Goal: Transaction & Acquisition: Purchase product/service

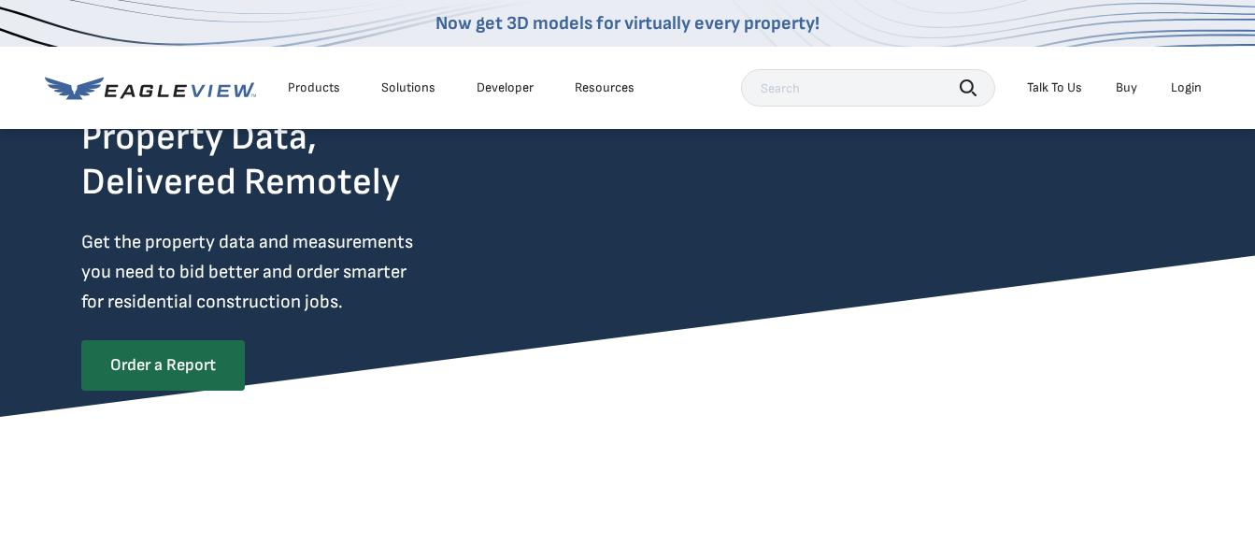
scroll to position [187, 0]
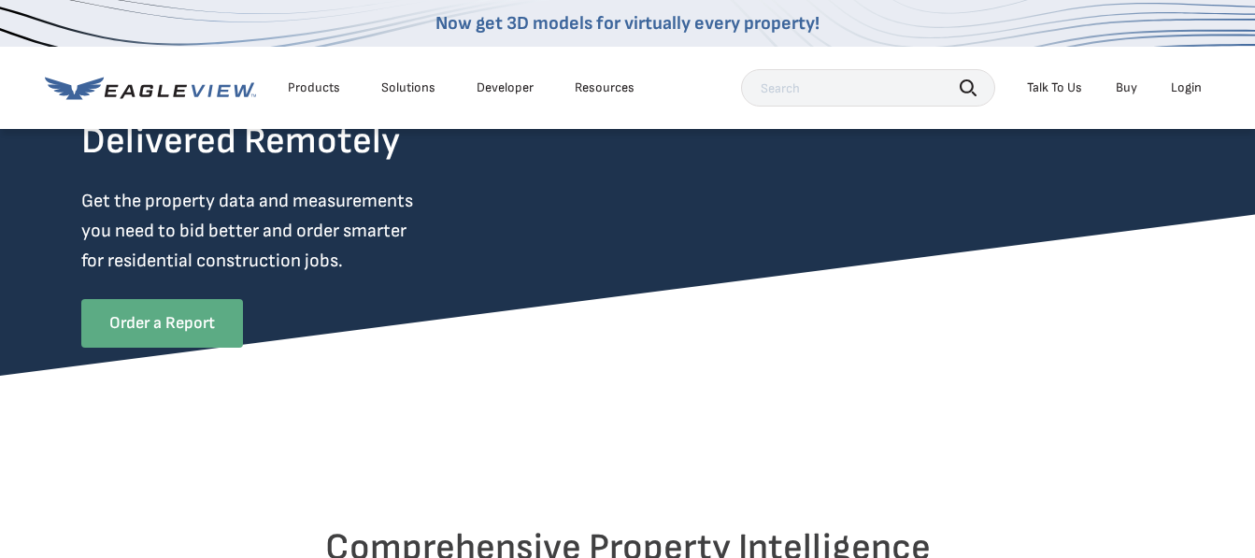
click at [153, 323] on link "Order a Report" at bounding box center [162, 323] width 162 height 49
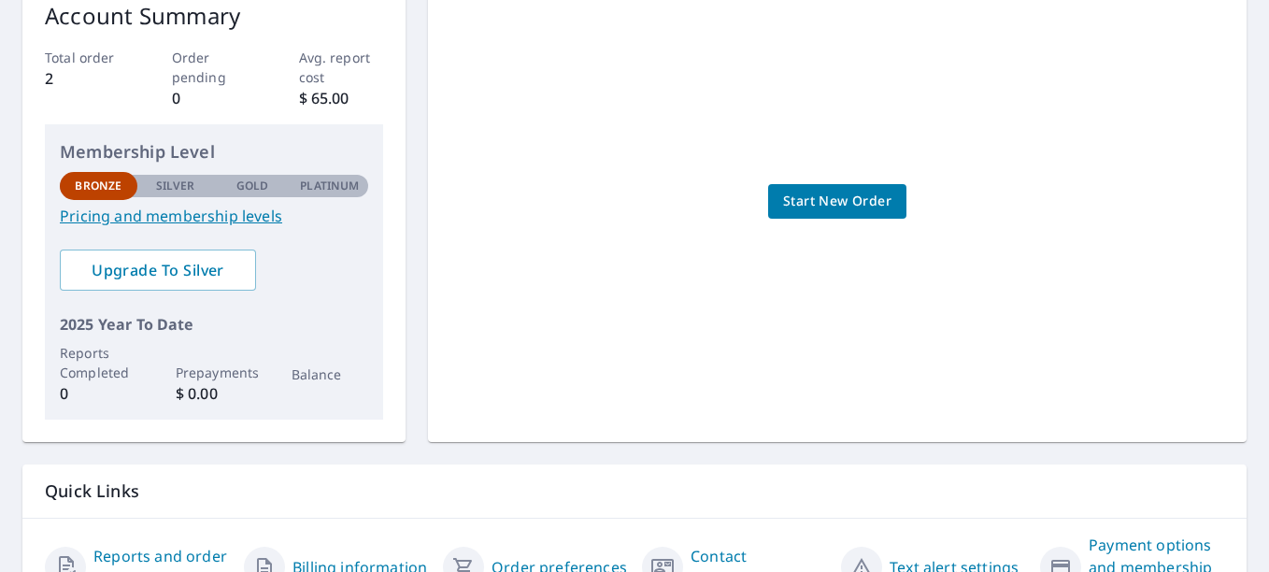
scroll to position [280, 0]
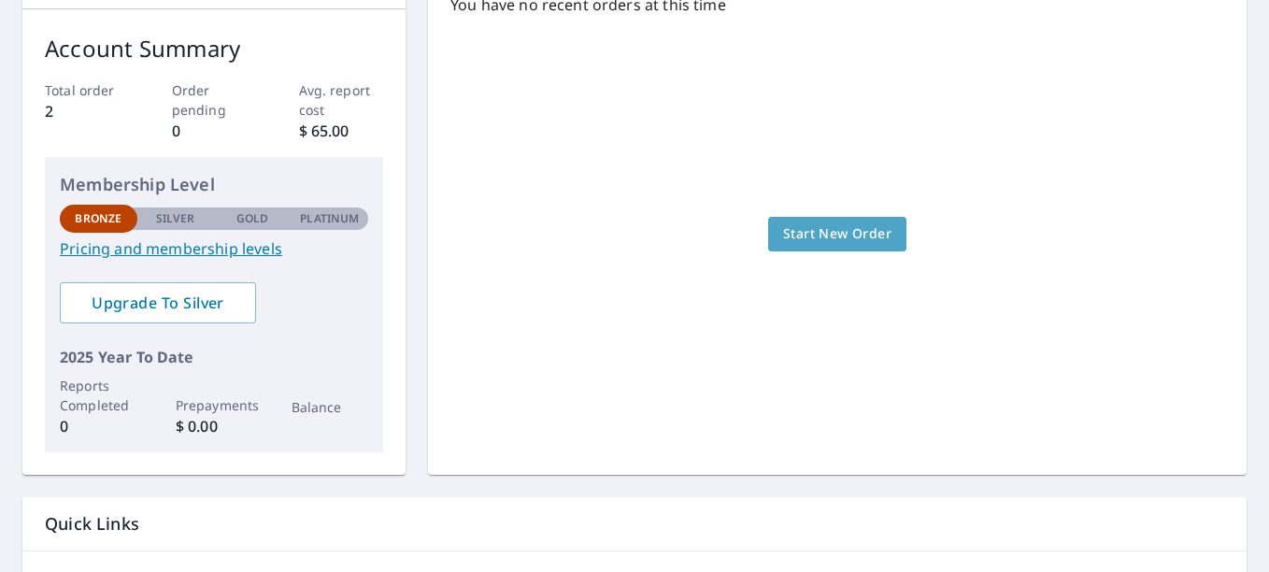
click at [820, 245] on span "Start New Order" at bounding box center [837, 233] width 108 height 23
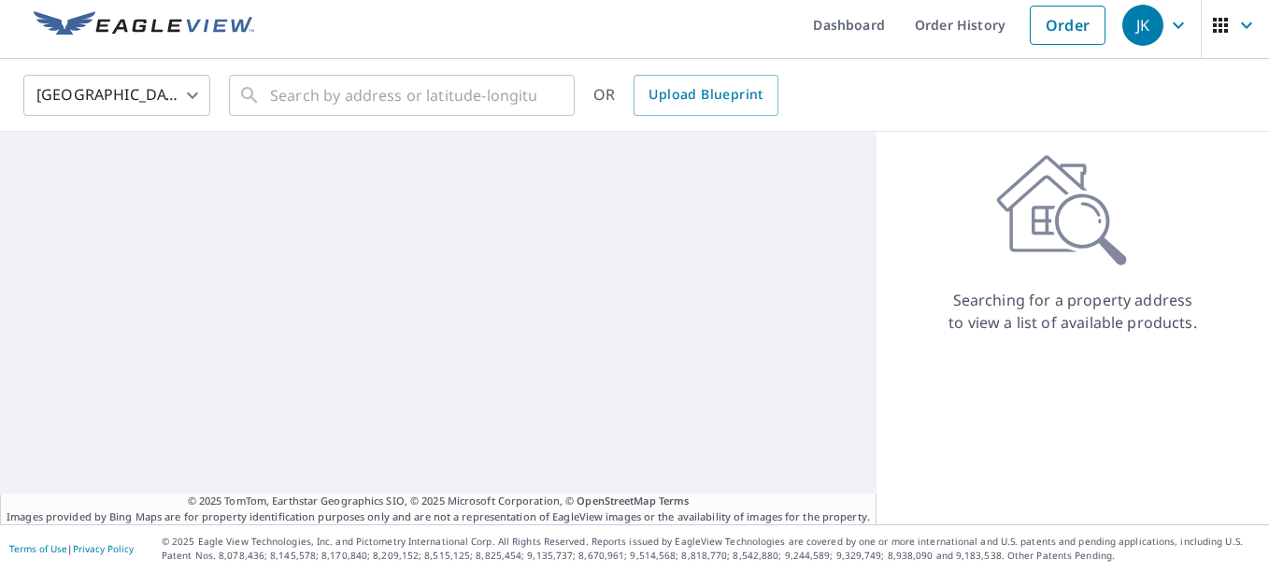
scroll to position [9, 0]
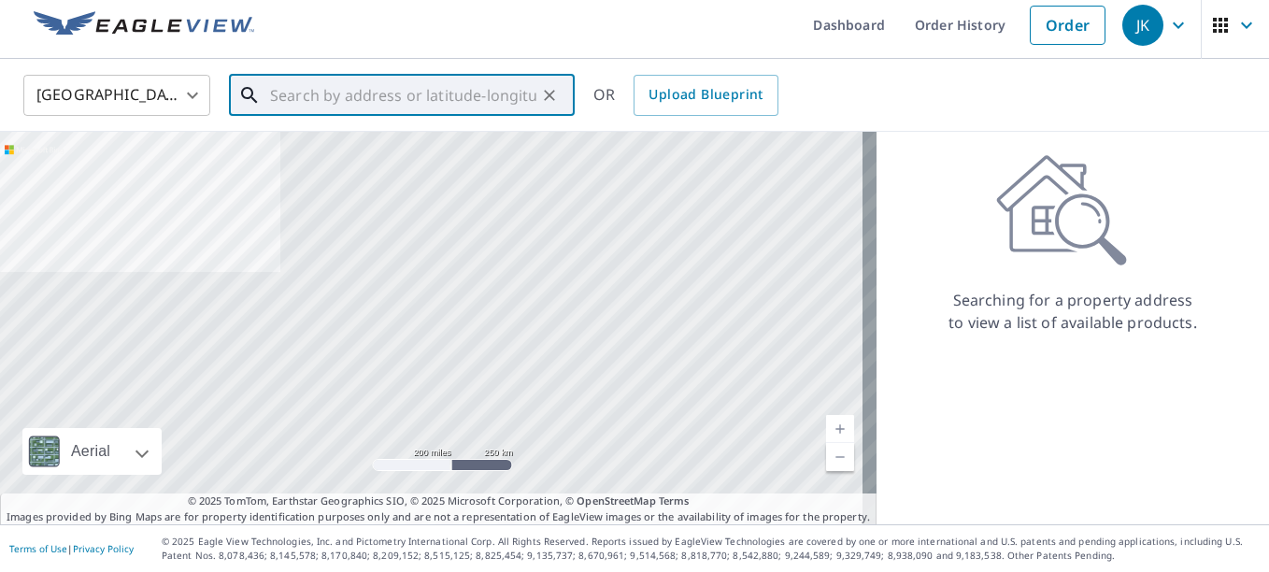
click at [320, 93] on input "text" at bounding box center [403, 95] width 266 height 52
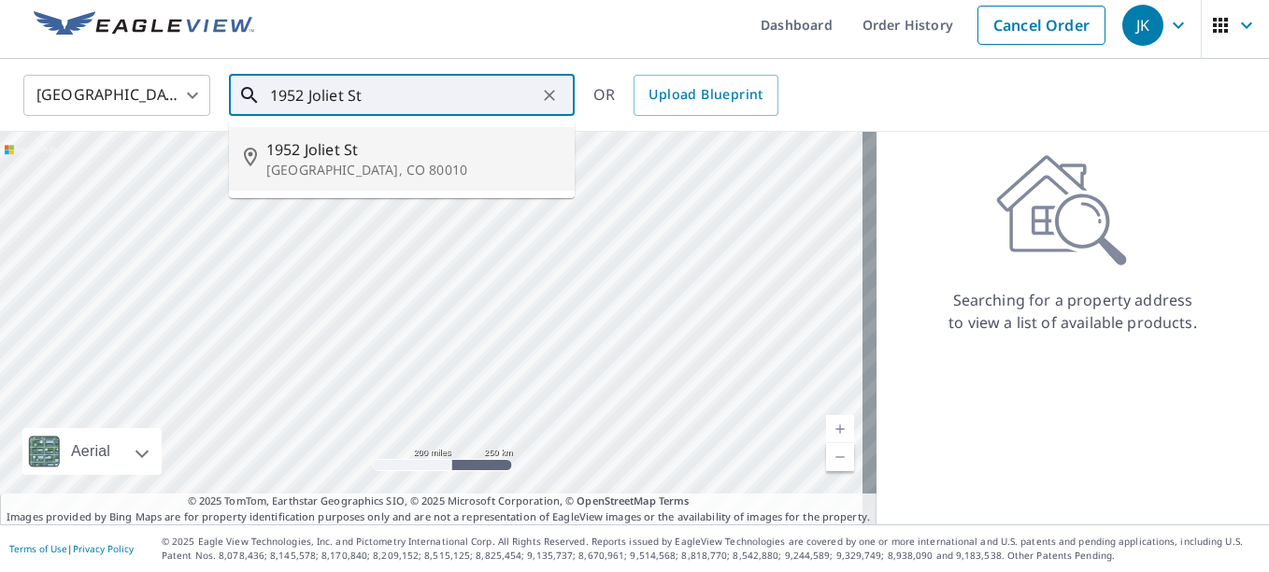
click at [324, 163] on p "[GEOGRAPHIC_DATA], CO 80010" at bounding box center [412, 170] width 293 height 19
type input "1952 [GEOGRAPHIC_DATA]"
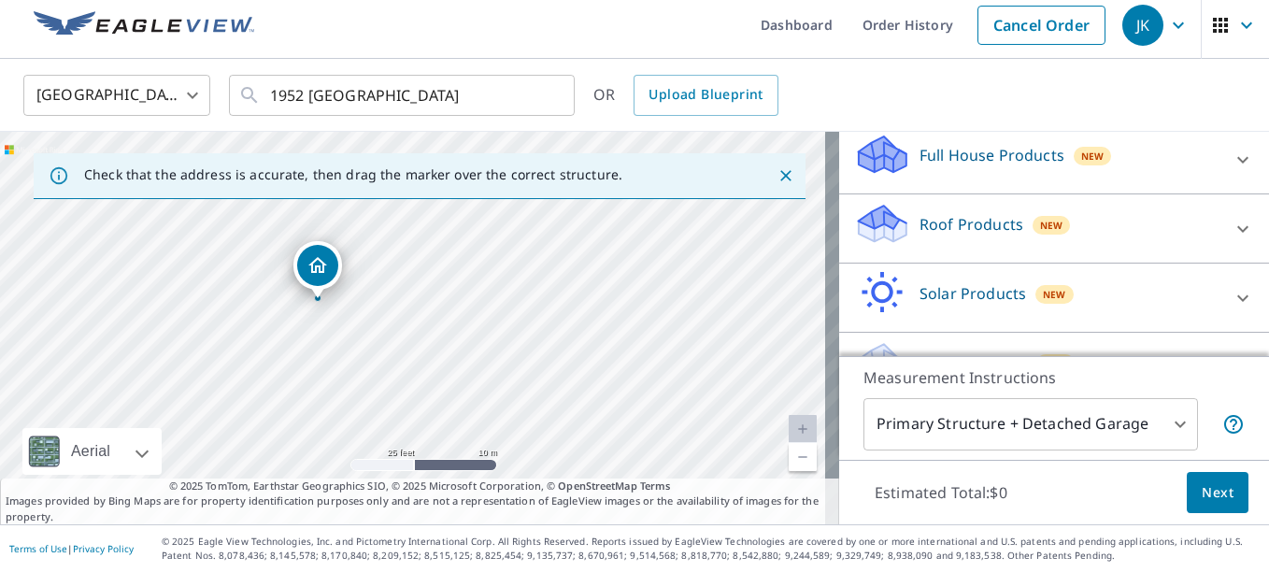
scroll to position [246, 0]
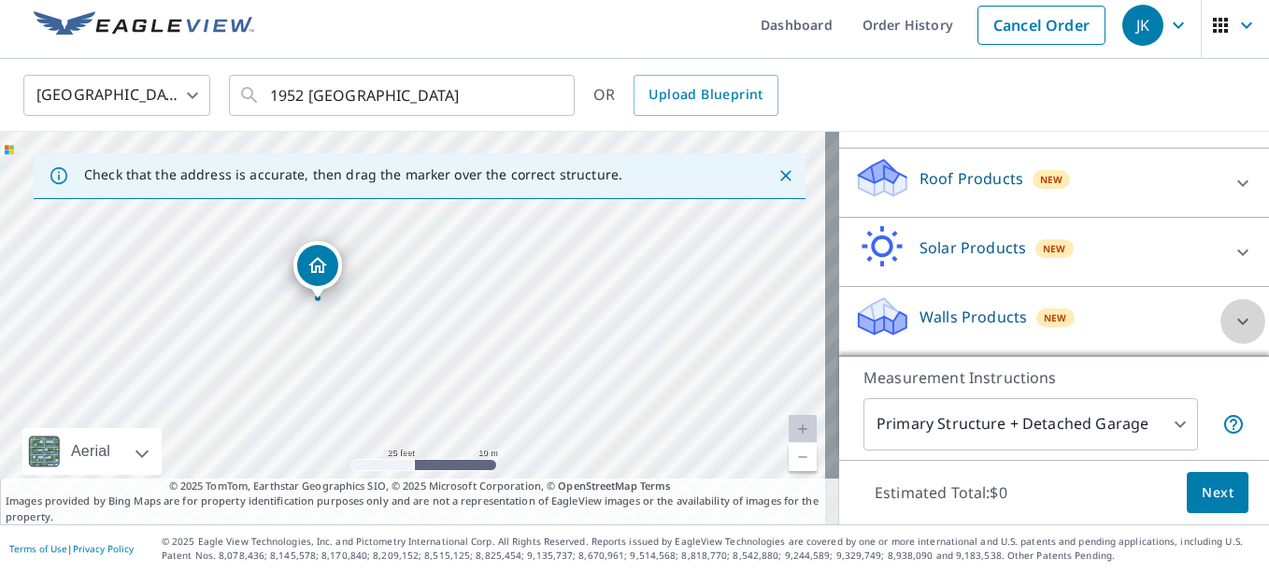
click at [1231, 321] on icon at bounding box center [1242, 321] width 22 height 22
click at [959, 304] on div "Walls Products New" at bounding box center [1042, 320] width 377 height 53
click at [971, 319] on p "Walls Products" at bounding box center [972, 317] width 107 height 22
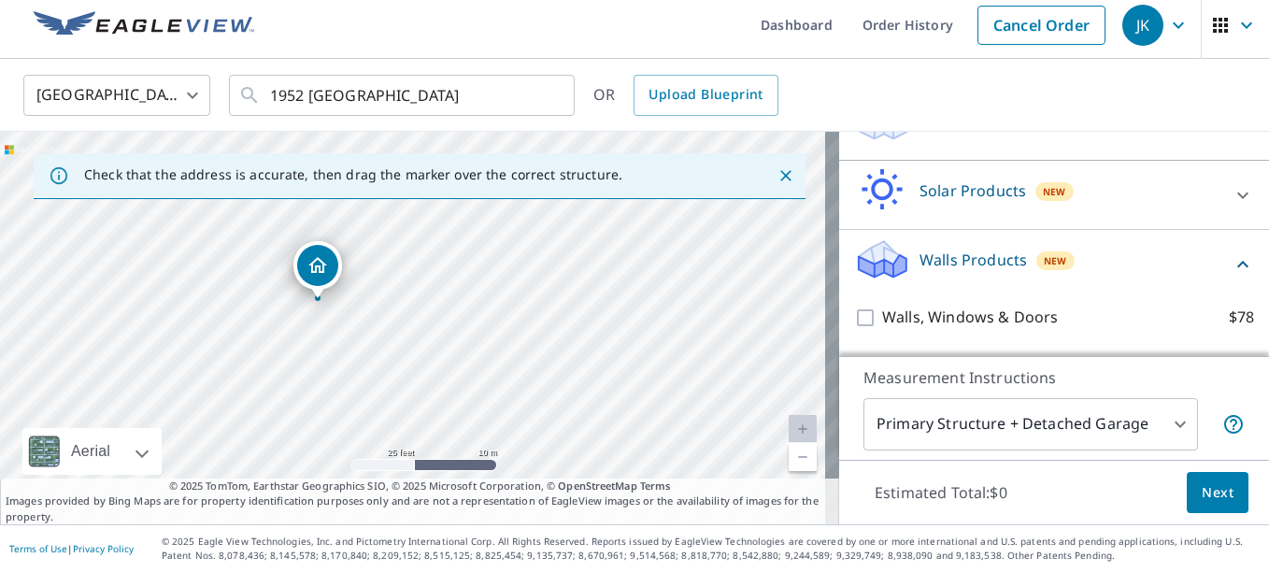
scroll to position [351, 0]
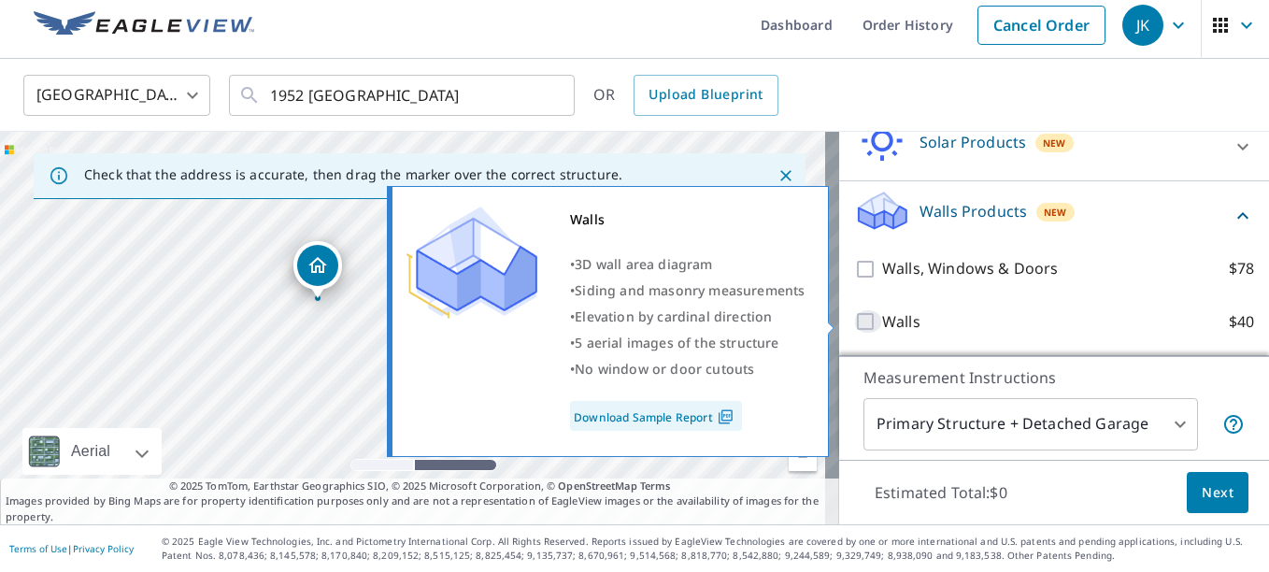
click at [854, 321] on input "Walls $40" at bounding box center [868, 321] width 28 height 22
checkbox input "true"
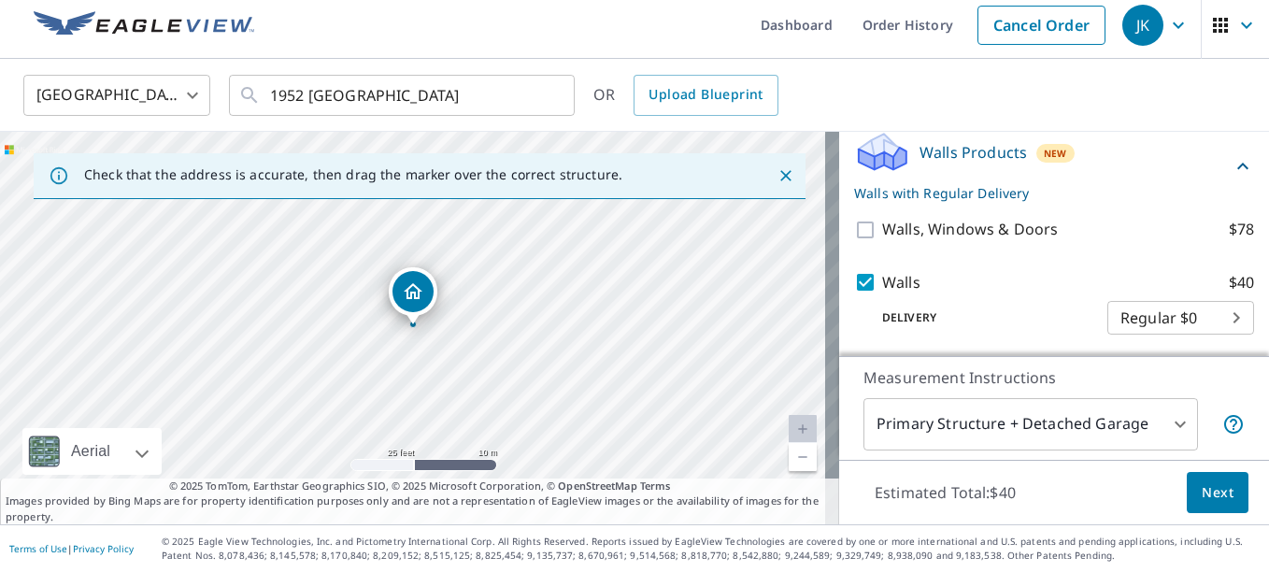
scroll to position [412, 0]
click at [1166, 423] on body "JK JK Dashboard Order History Cancel Order JK United States [GEOGRAPHIC_DATA] ​…" at bounding box center [634, 286] width 1269 height 572
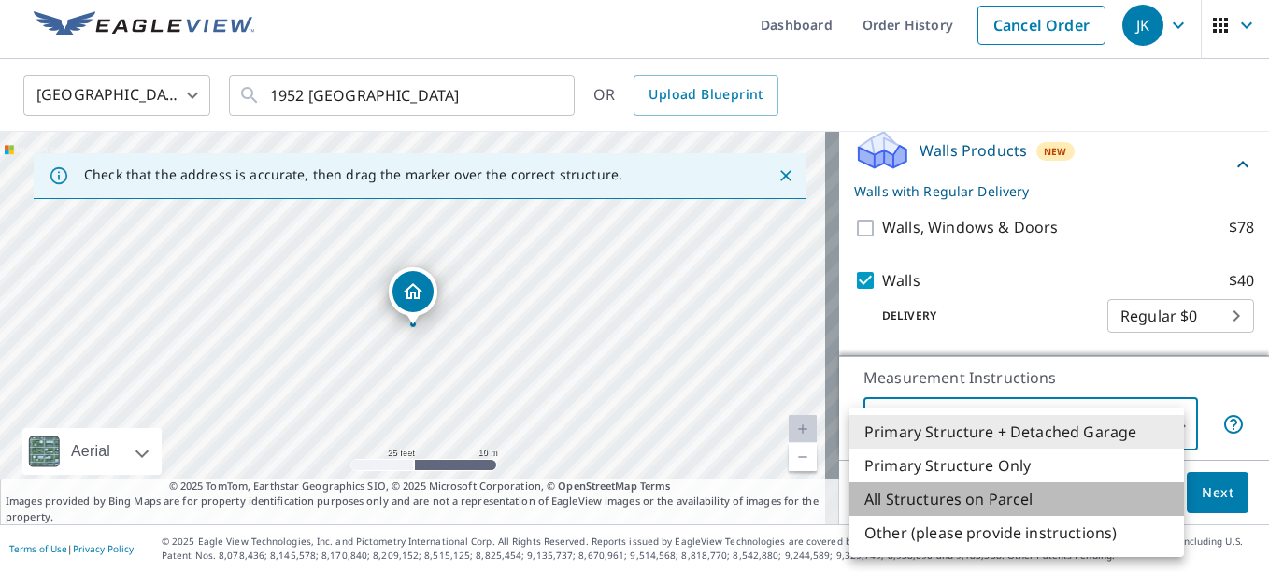
click at [1017, 503] on li "All Structures on Parcel" at bounding box center [1016, 499] width 334 height 34
type input "3"
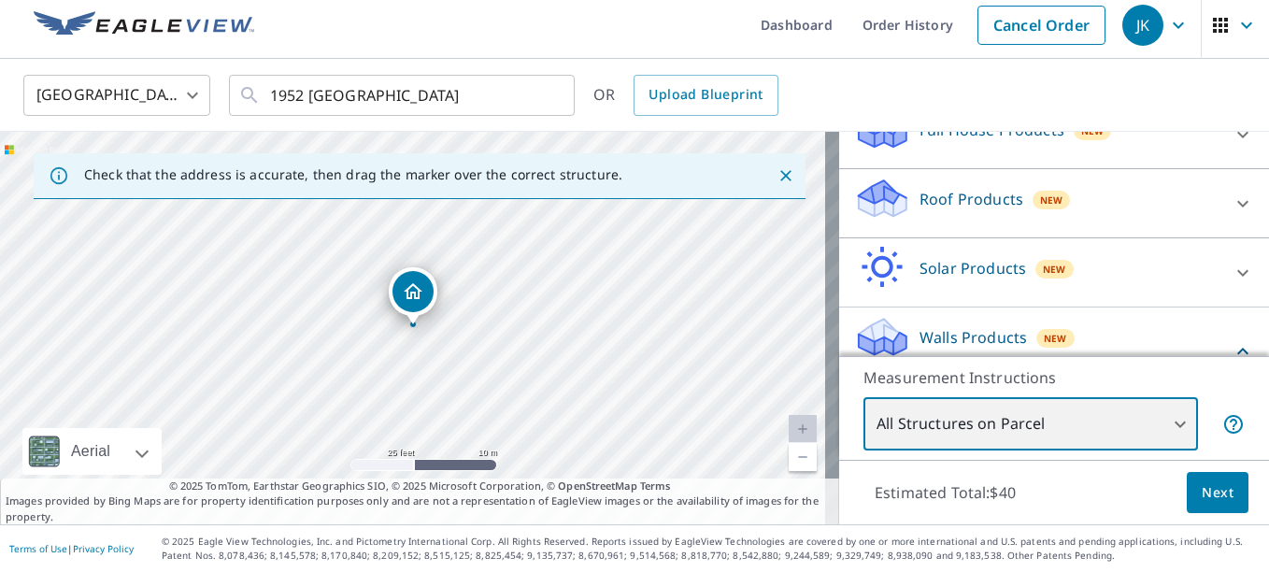
scroll to position [132, 0]
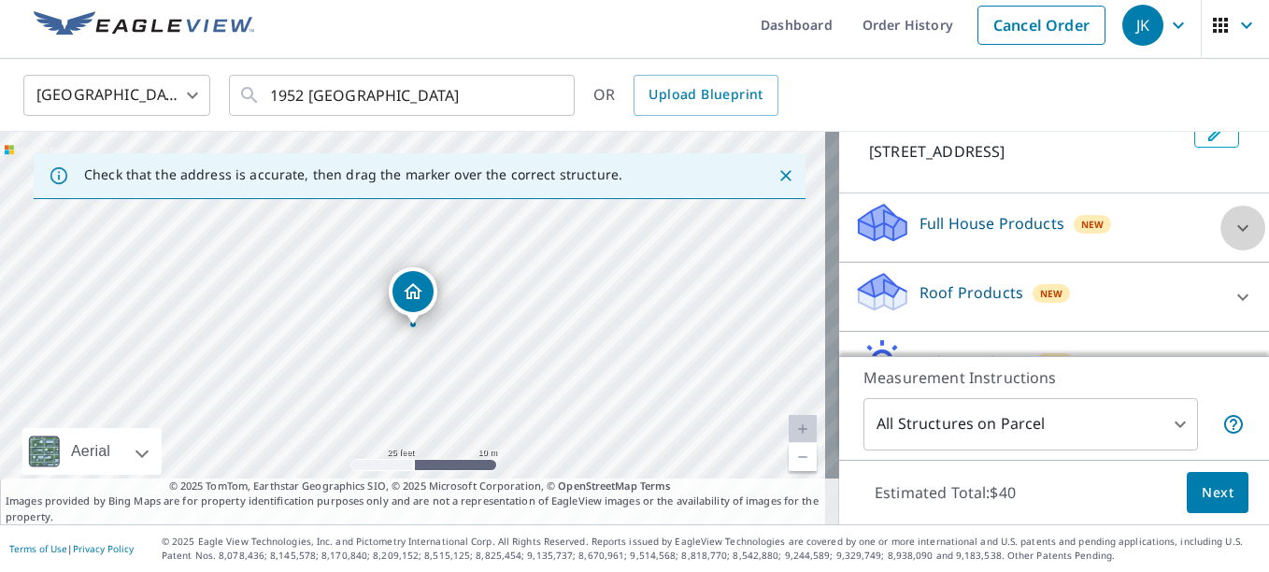
click at [1237, 225] on icon at bounding box center [1242, 227] width 11 height 7
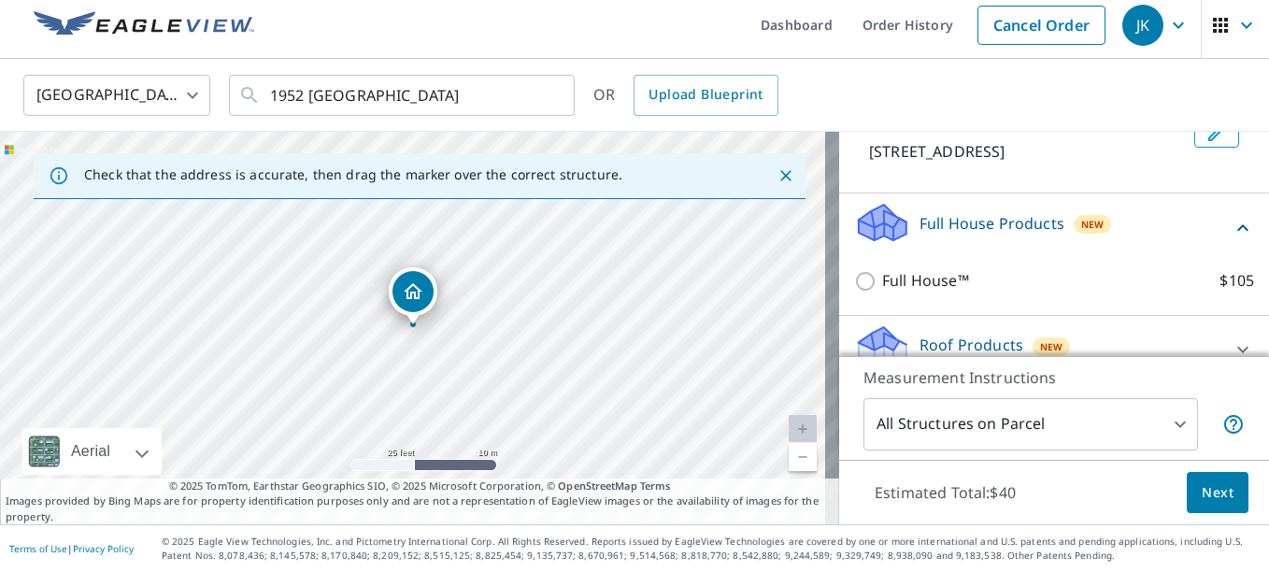
click at [1231, 229] on icon at bounding box center [1242, 228] width 22 height 22
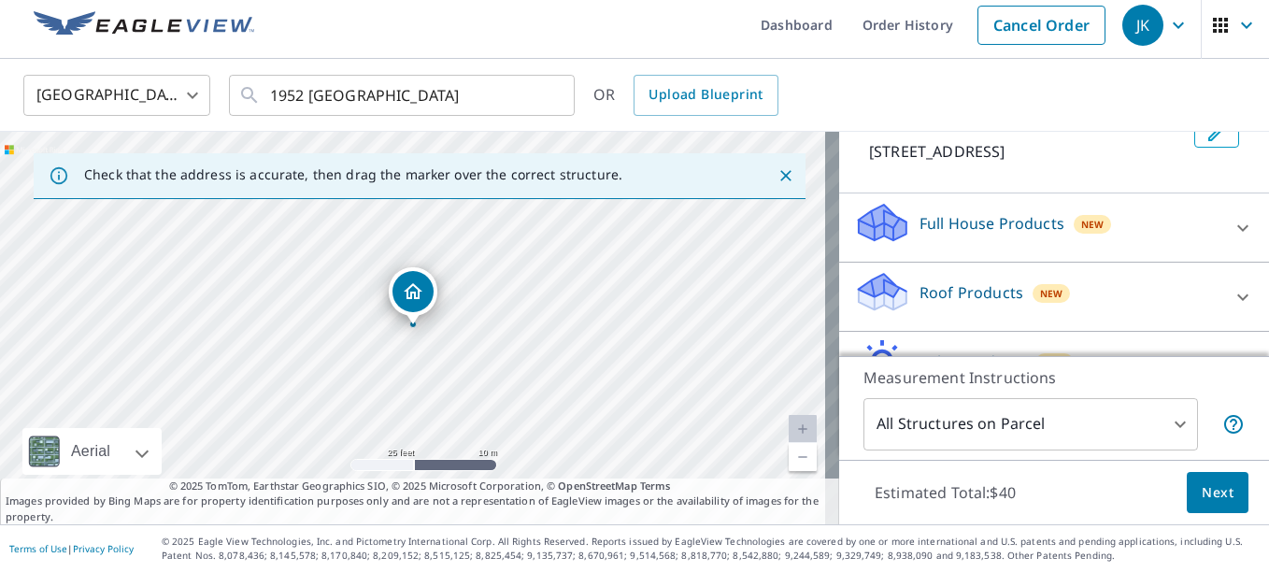
click at [1231, 291] on icon at bounding box center [1242, 297] width 22 height 22
click at [1231, 298] on icon at bounding box center [1242, 297] width 22 height 22
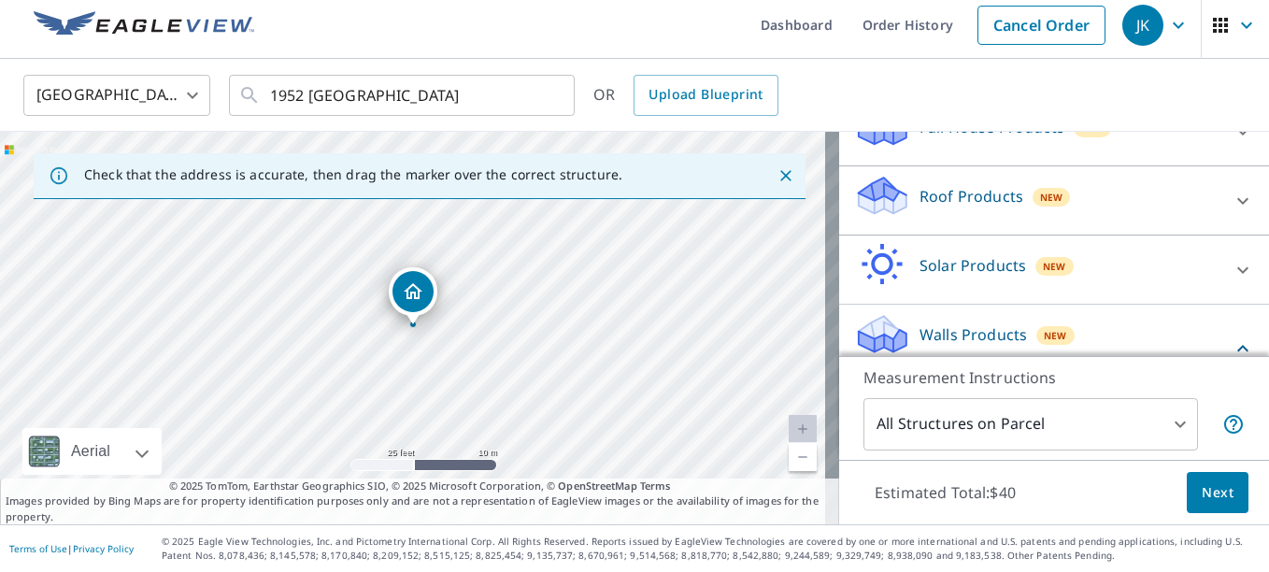
scroll to position [319, 0]
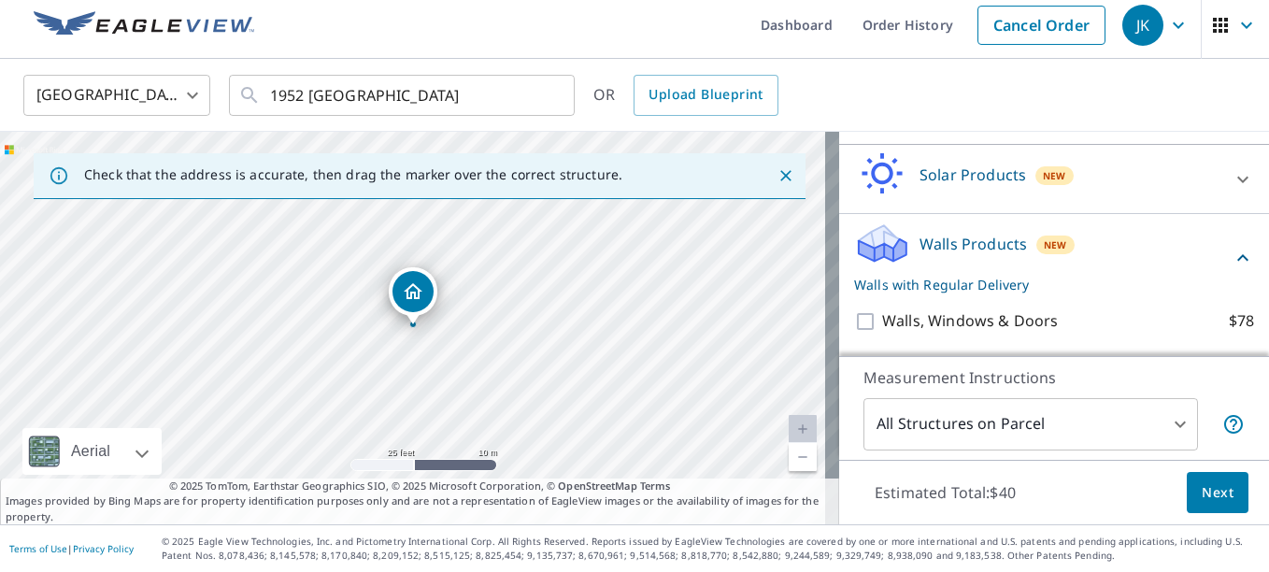
click at [1231, 255] on icon at bounding box center [1242, 258] width 22 height 22
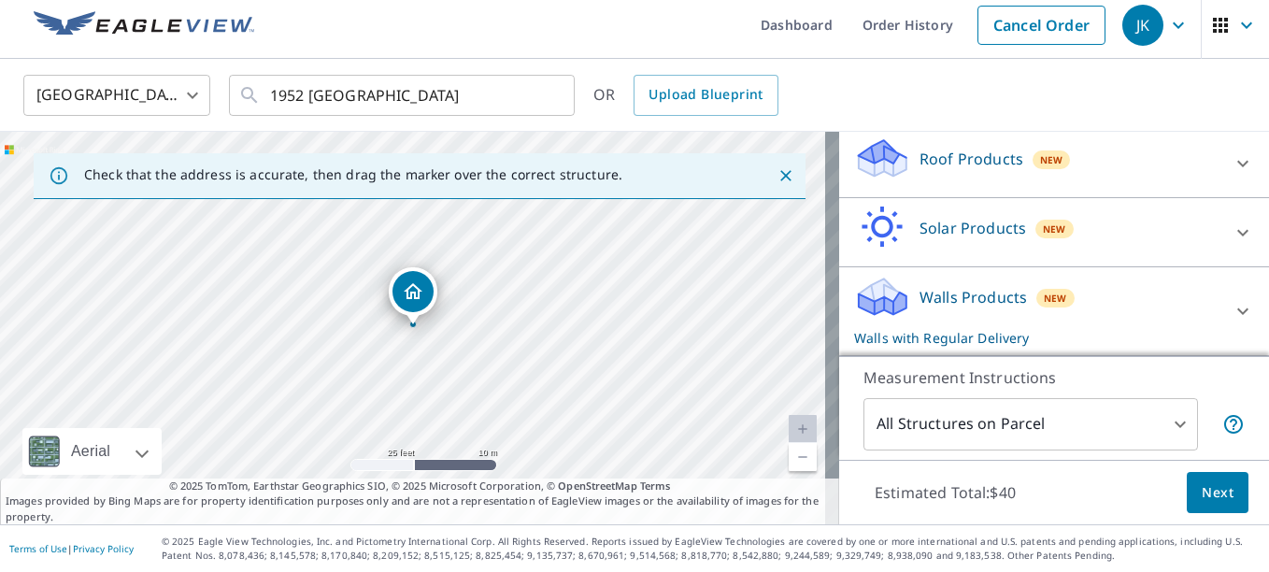
scroll to position [265, 0]
click at [1231, 230] on icon at bounding box center [1242, 232] width 22 height 22
click at [1231, 310] on icon at bounding box center [1242, 311] width 22 height 22
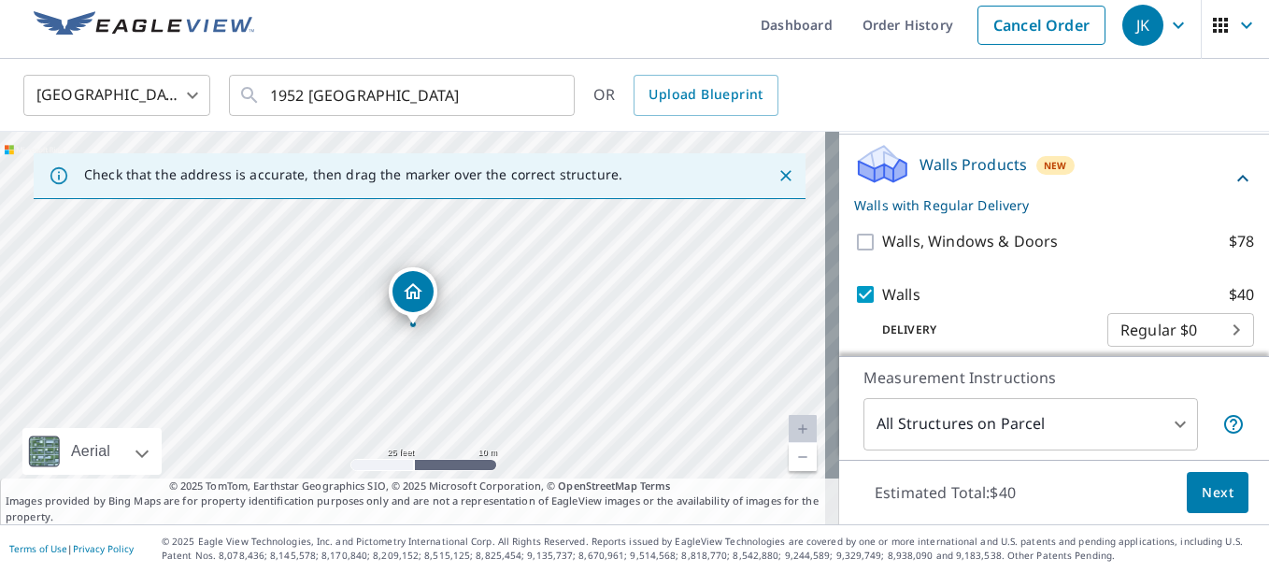
scroll to position [412, 0]
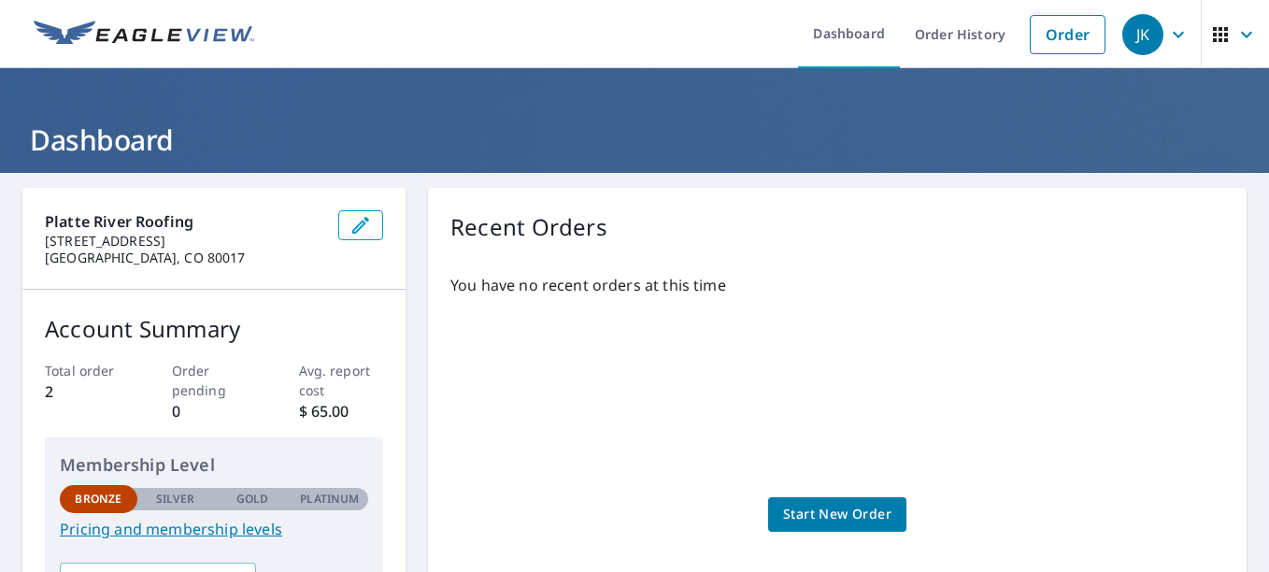
click at [834, 509] on span "Start New Order" at bounding box center [837, 514] width 108 height 23
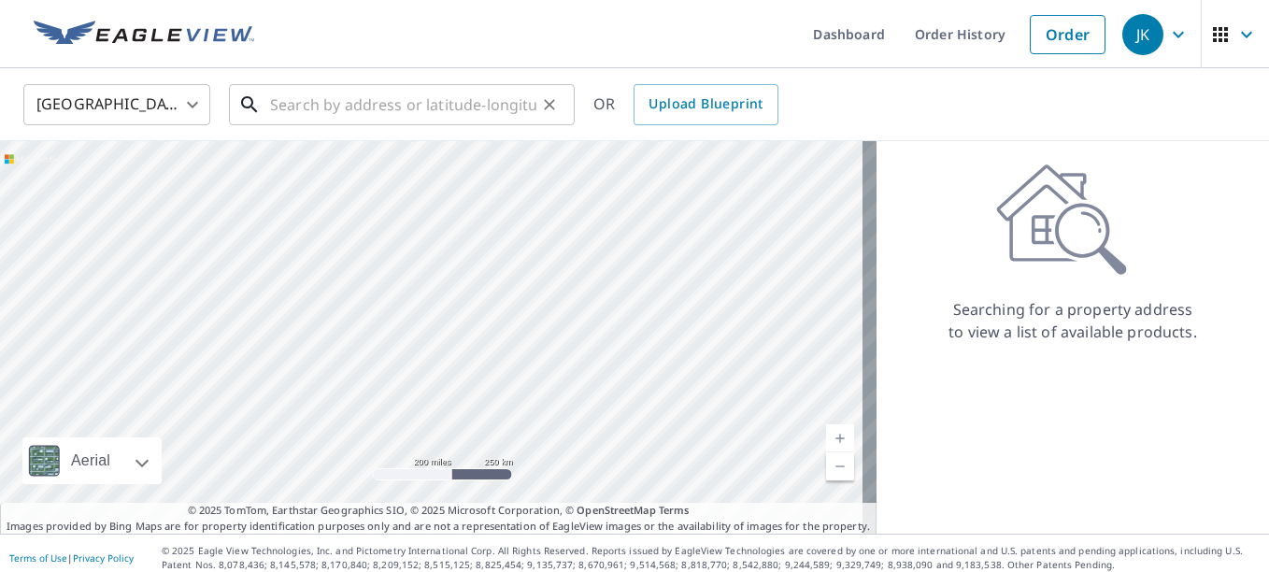
click at [365, 102] on input "text" at bounding box center [403, 104] width 266 height 52
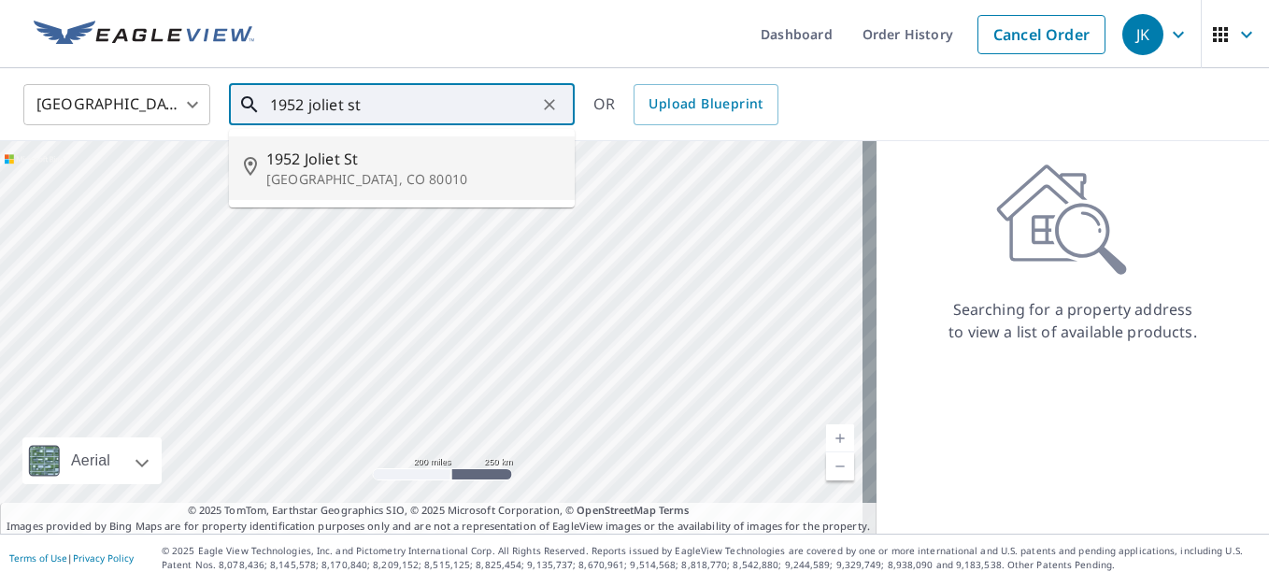
click at [328, 158] on span "1952 Joliet St" at bounding box center [412, 159] width 293 height 22
type input "1952 Joliet St Aurora, CO 80010"
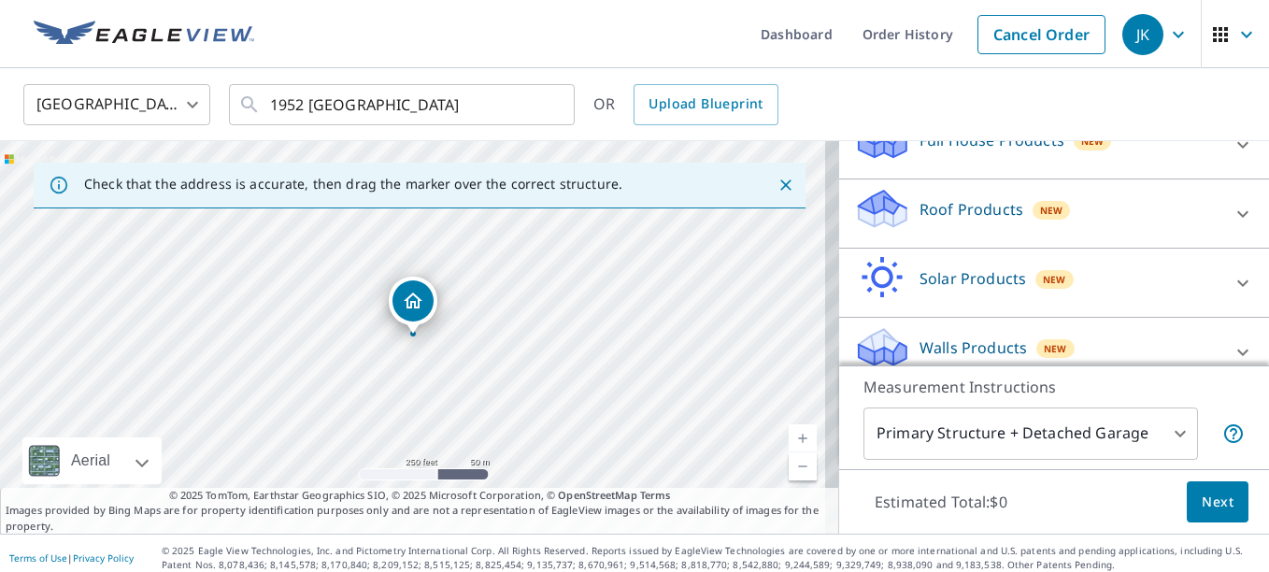
scroll to position [246, 0]
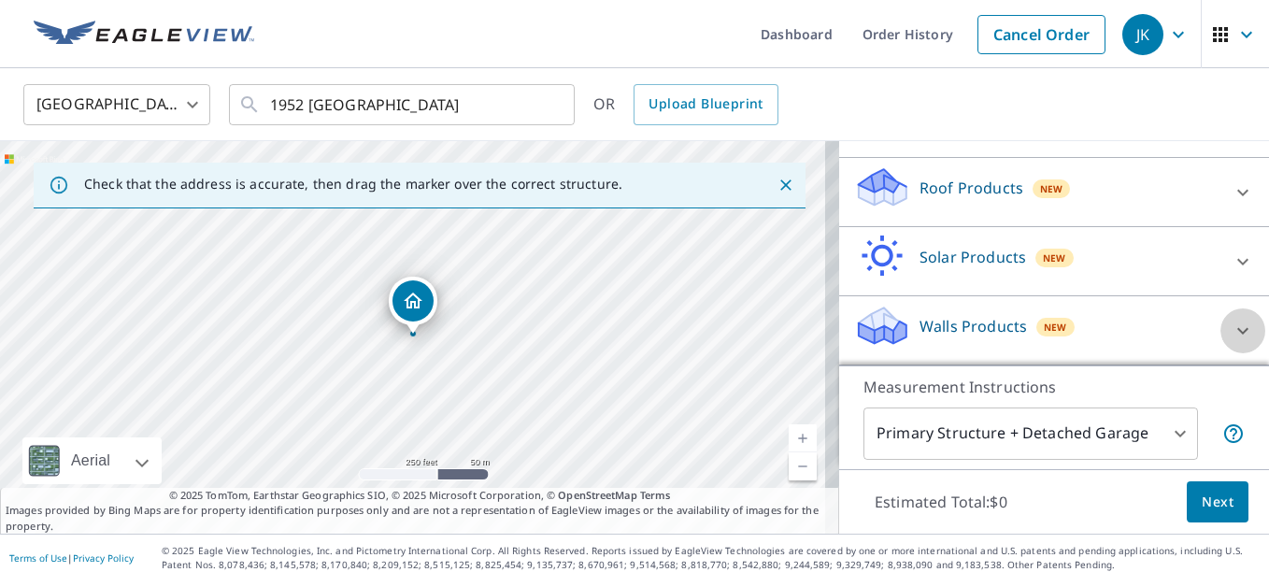
click at [1231, 324] on icon at bounding box center [1242, 331] width 22 height 22
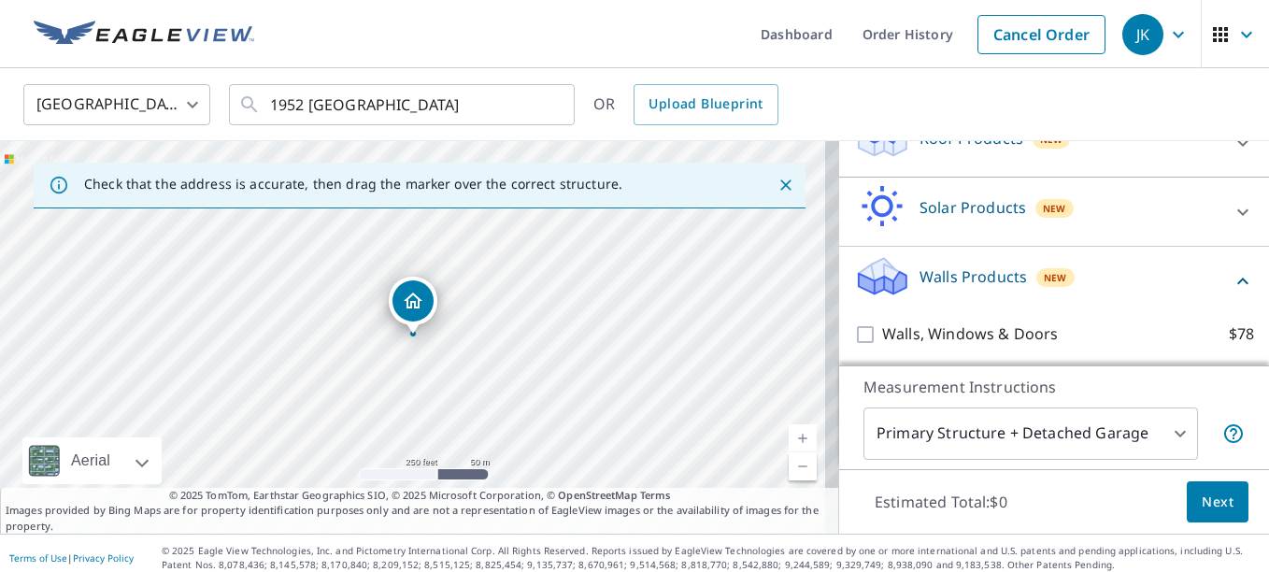
scroll to position [339, 0]
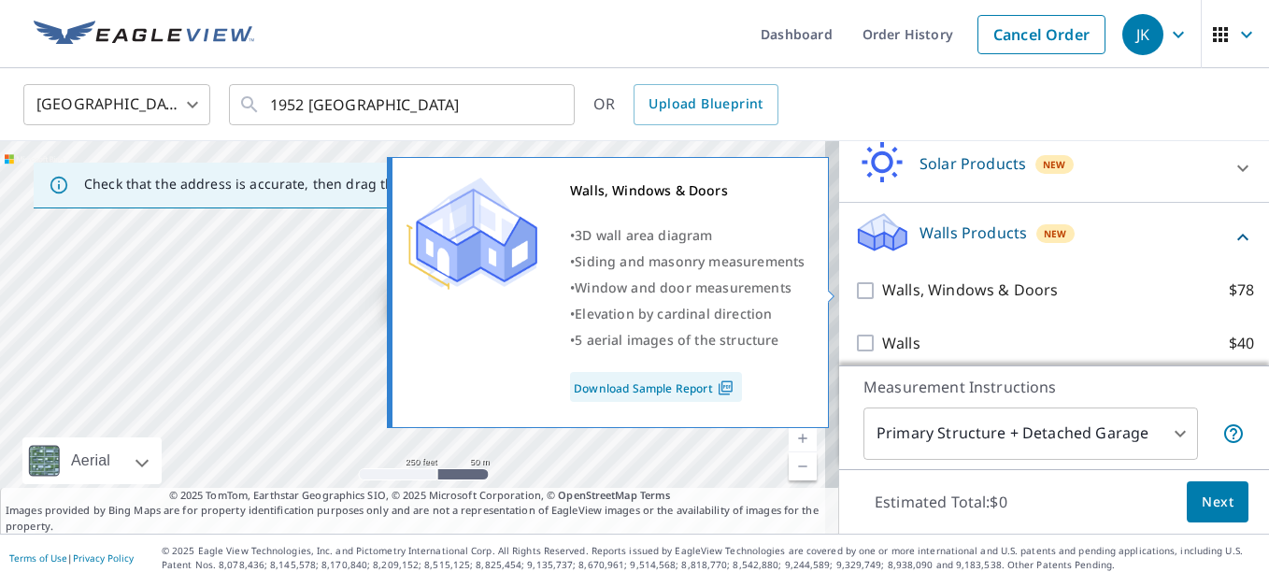
click at [854, 291] on input "Walls, Windows & Doors $78" at bounding box center [868, 290] width 28 height 22
checkbox input "true"
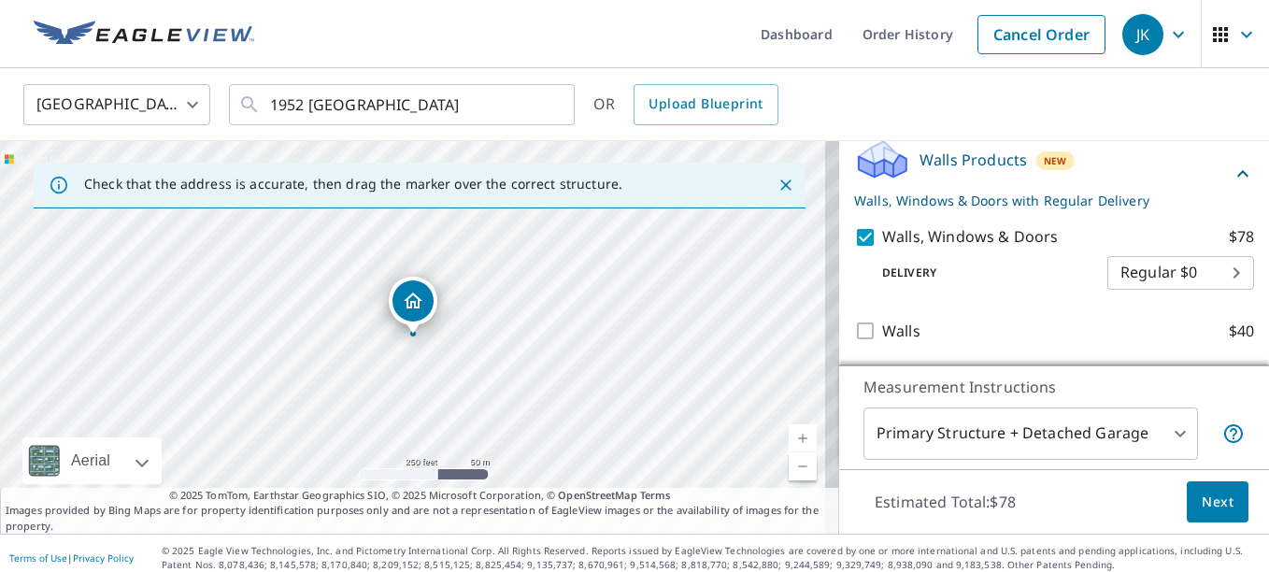
scroll to position [9, 0]
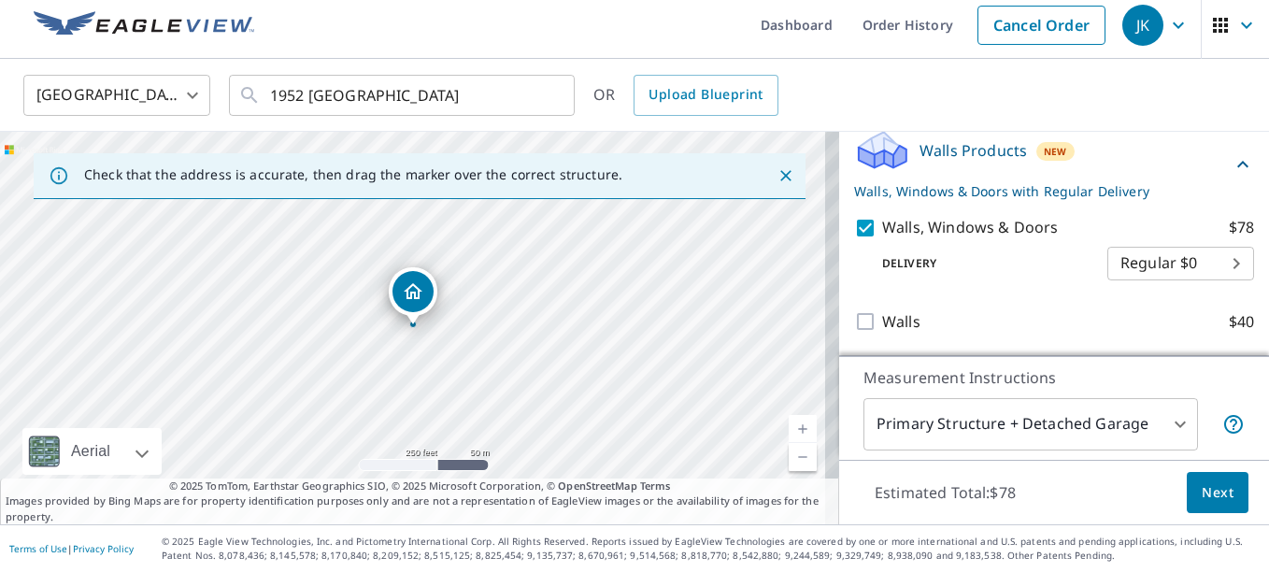
click at [1208, 492] on span "Next" at bounding box center [1217, 492] width 32 height 23
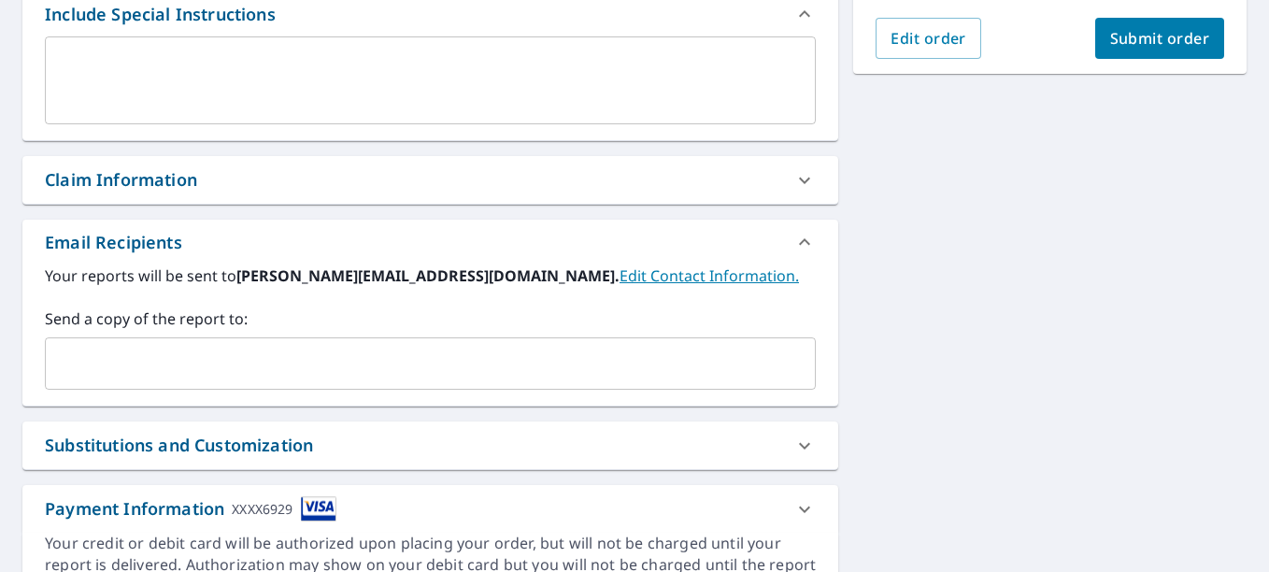
scroll to position [626, 0]
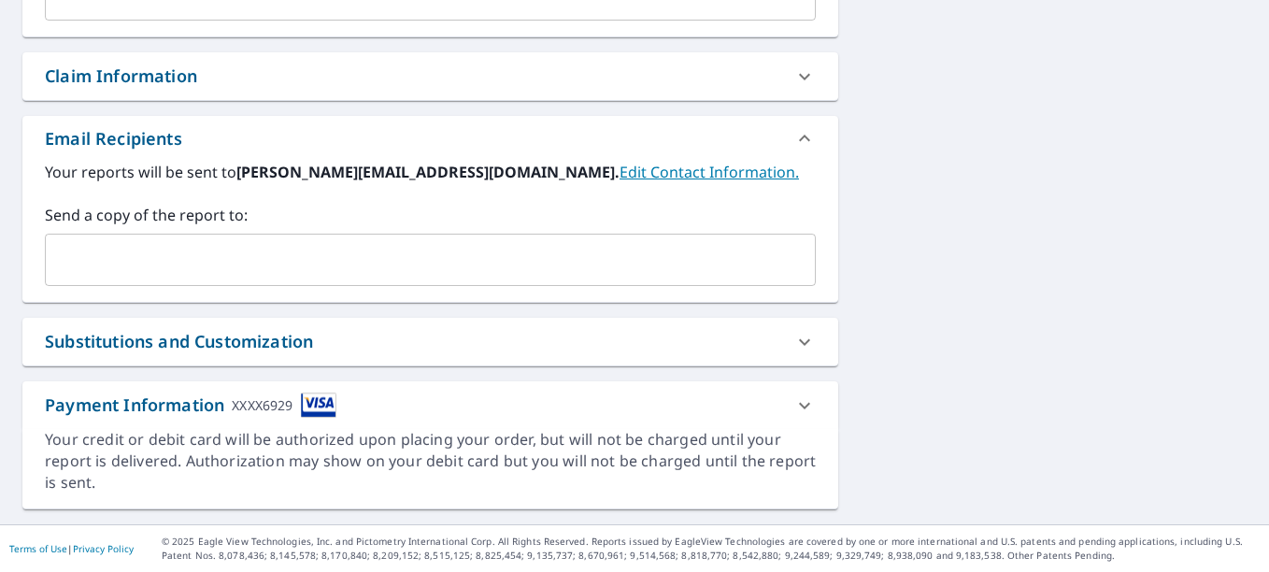
click at [797, 405] on icon at bounding box center [804, 405] width 22 height 22
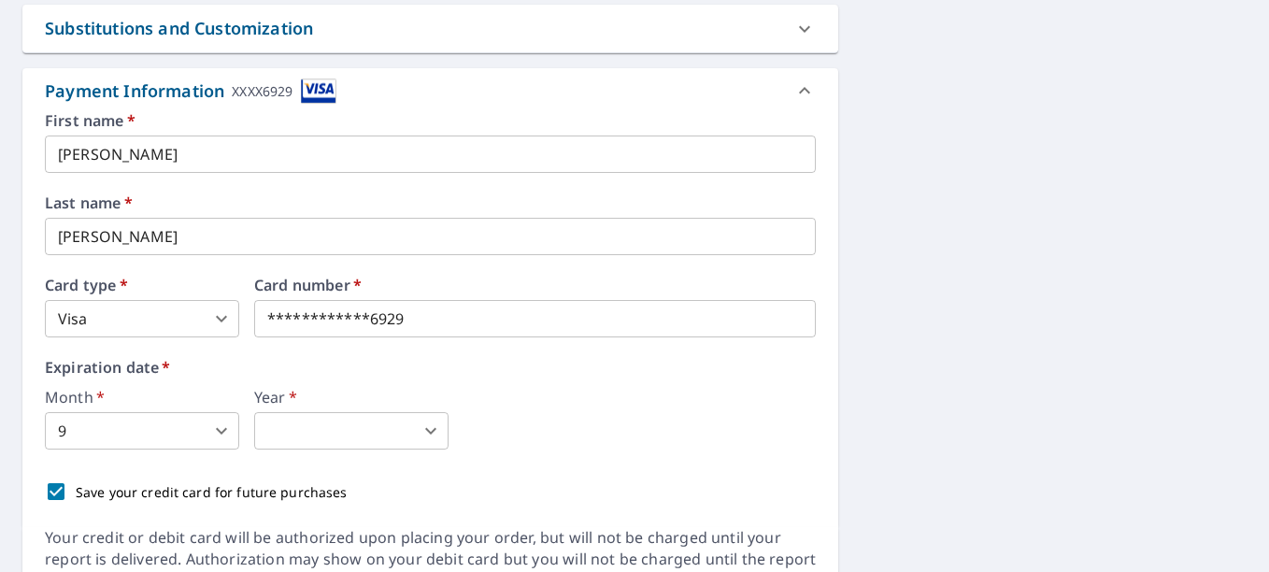
scroll to position [1000, 0]
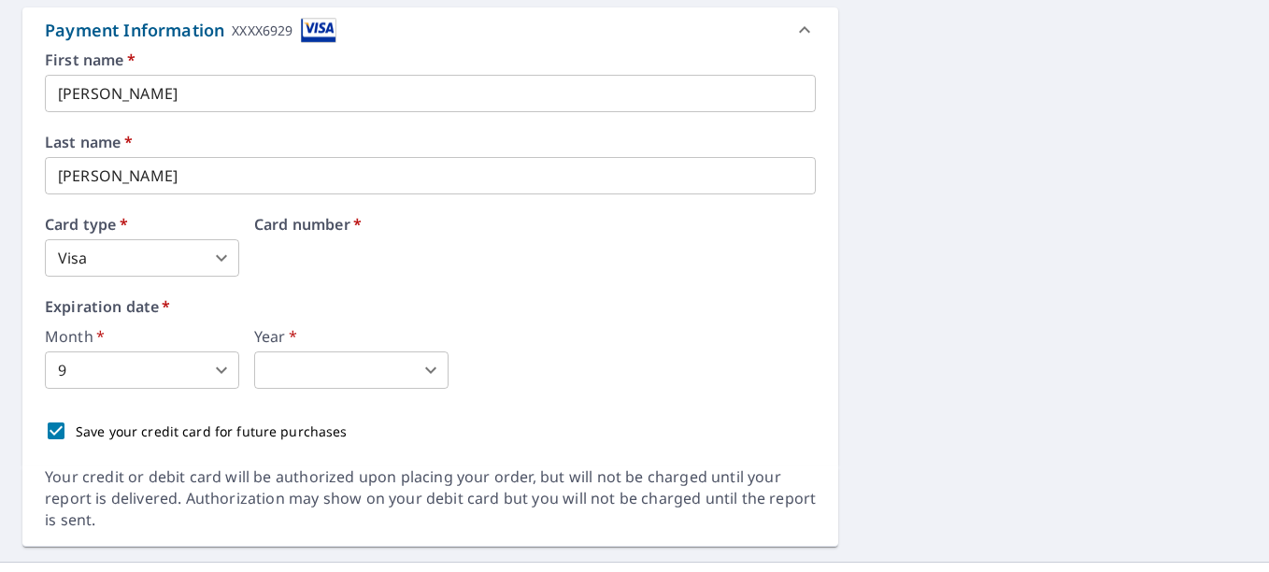
drag, startPoint x: 413, startPoint y: 262, endPoint x: 277, endPoint y: 262, distance: 135.5
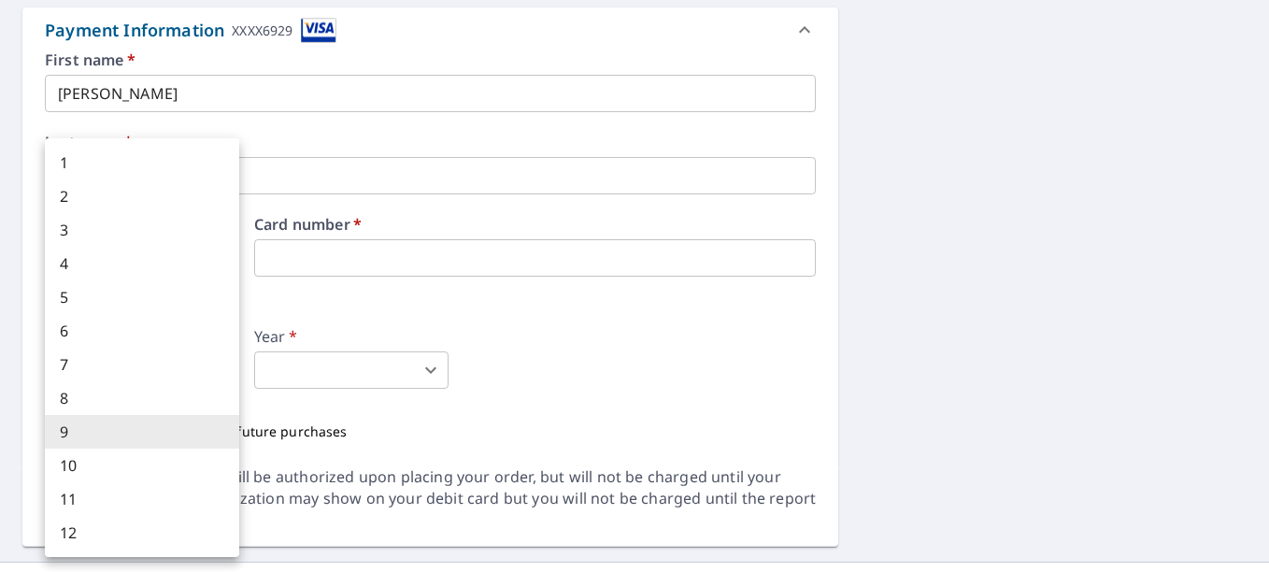
click at [108, 366] on body "JK JK Dashboard Order History Cancel Order JK Dashboard / Finalize Order Finali…" at bounding box center [634, 286] width 1269 height 572
click at [93, 525] on li "12" at bounding box center [142, 533] width 194 height 34
type input "12"
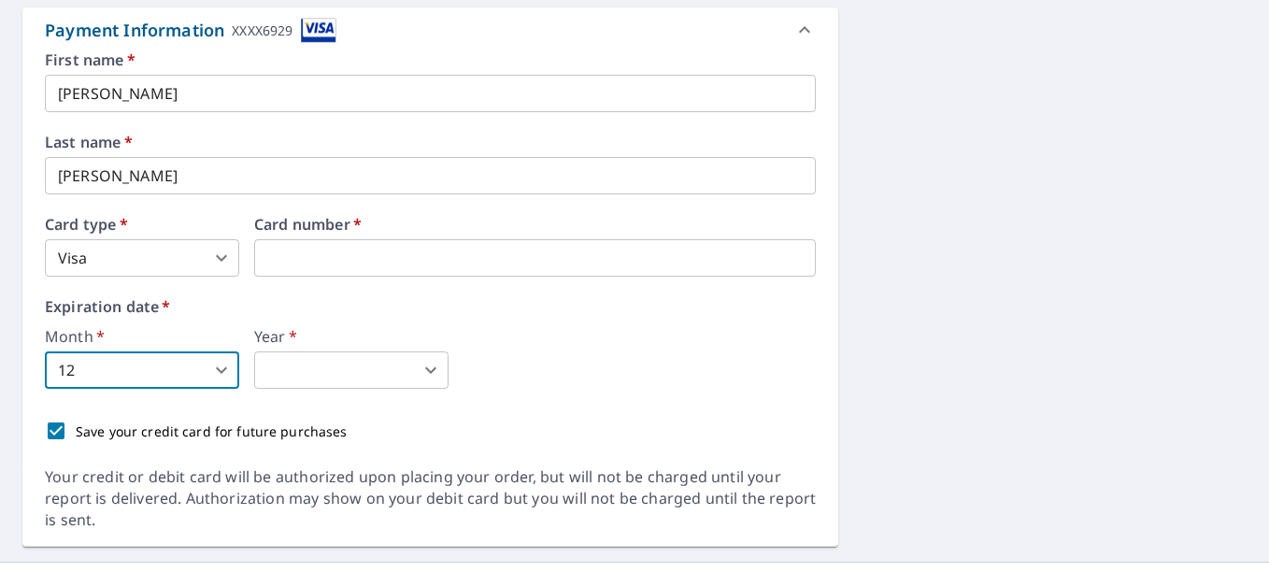
click at [305, 382] on body "JK JK Dashboard Order History Cancel Order JK Dashboard / Finalize Order Finali…" at bounding box center [634, 286] width 1269 height 572
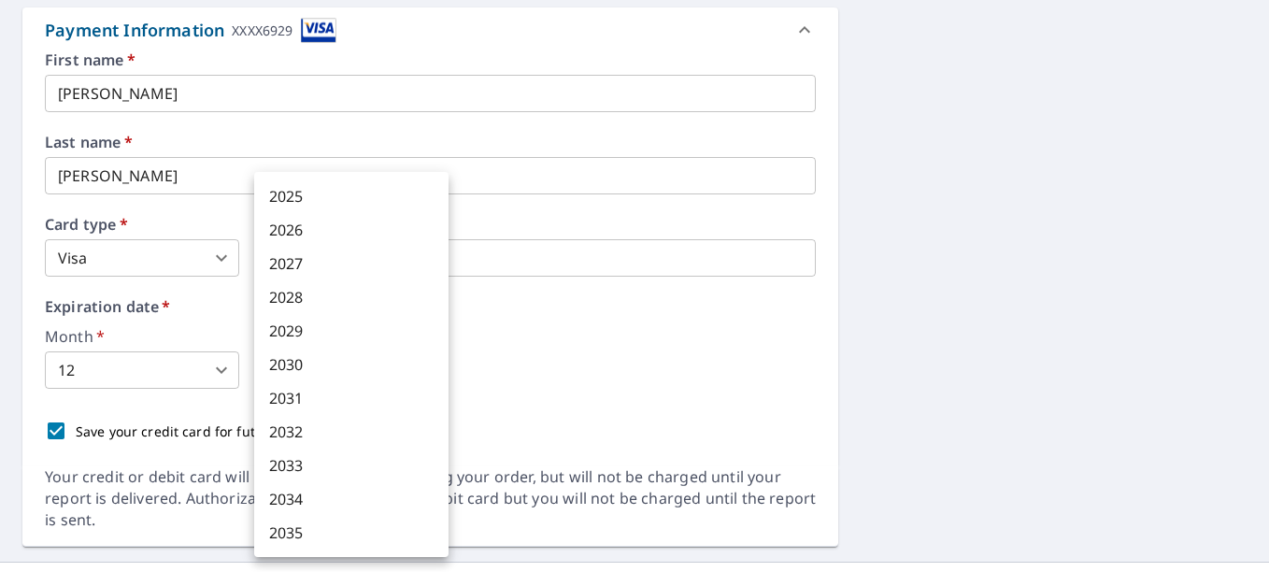
click at [321, 268] on li "2027" at bounding box center [351, 264] width 194 height 34
type input "2027"
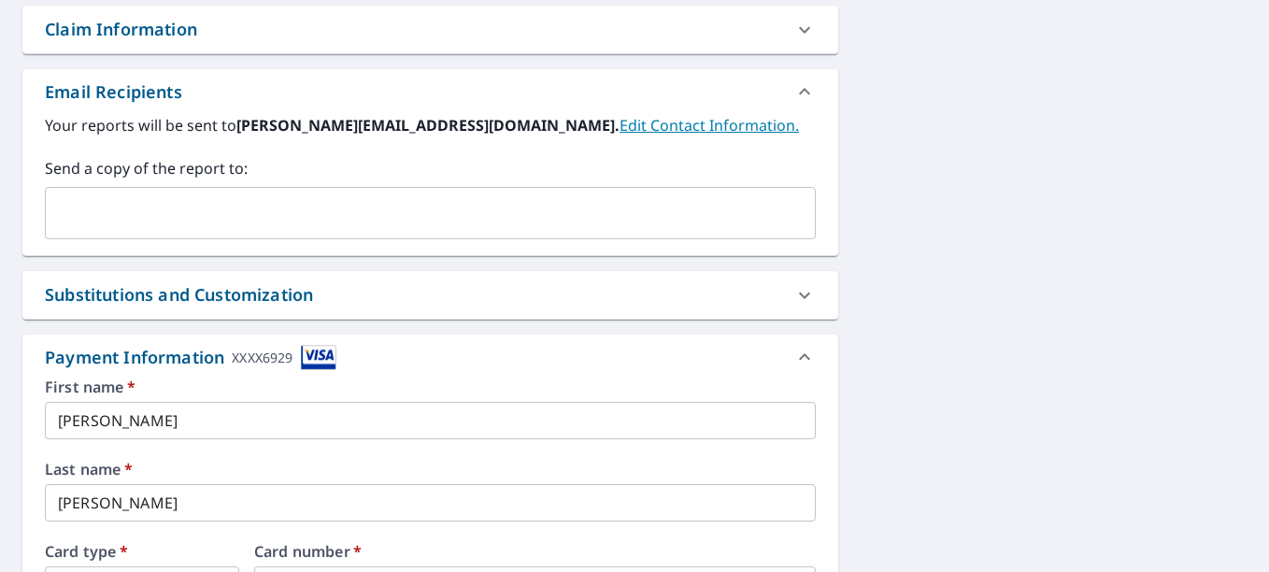
scroll to position [476, 0]
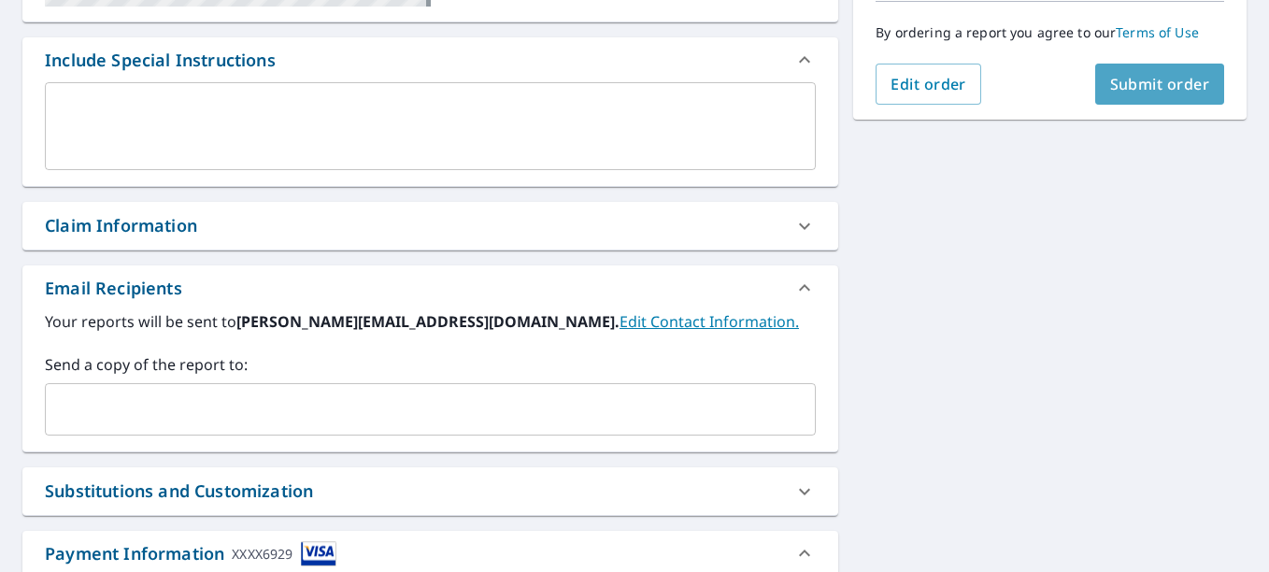
click at [1162, 77] on span "Submit order" at bounding box center [1160, 84] width 100 height 21
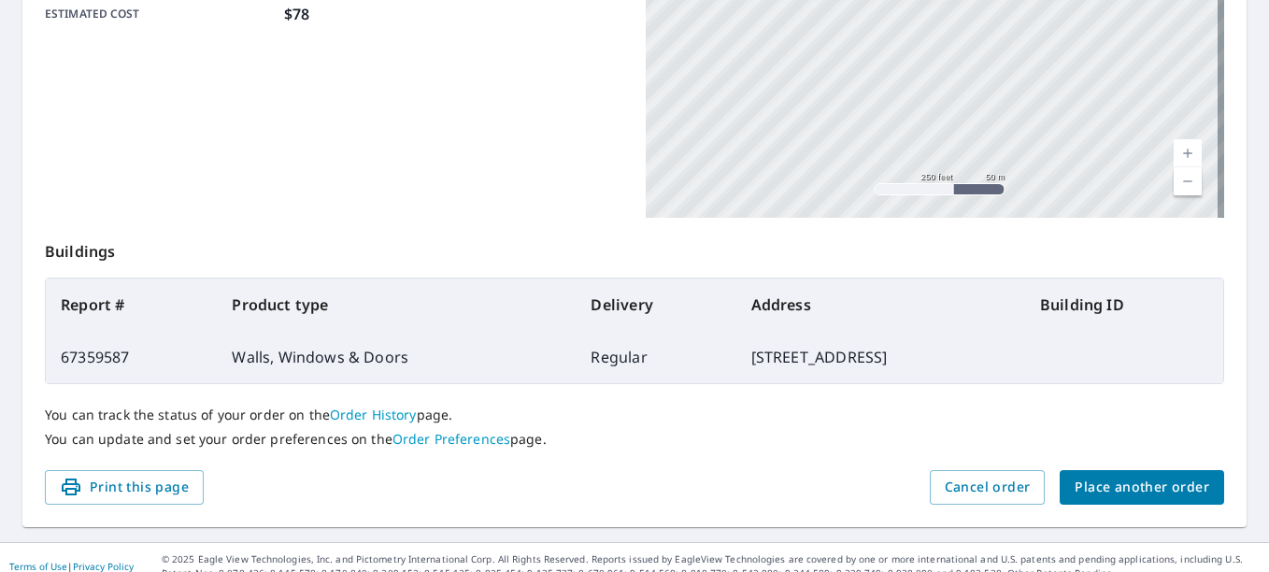
scroll to position [528, 0]
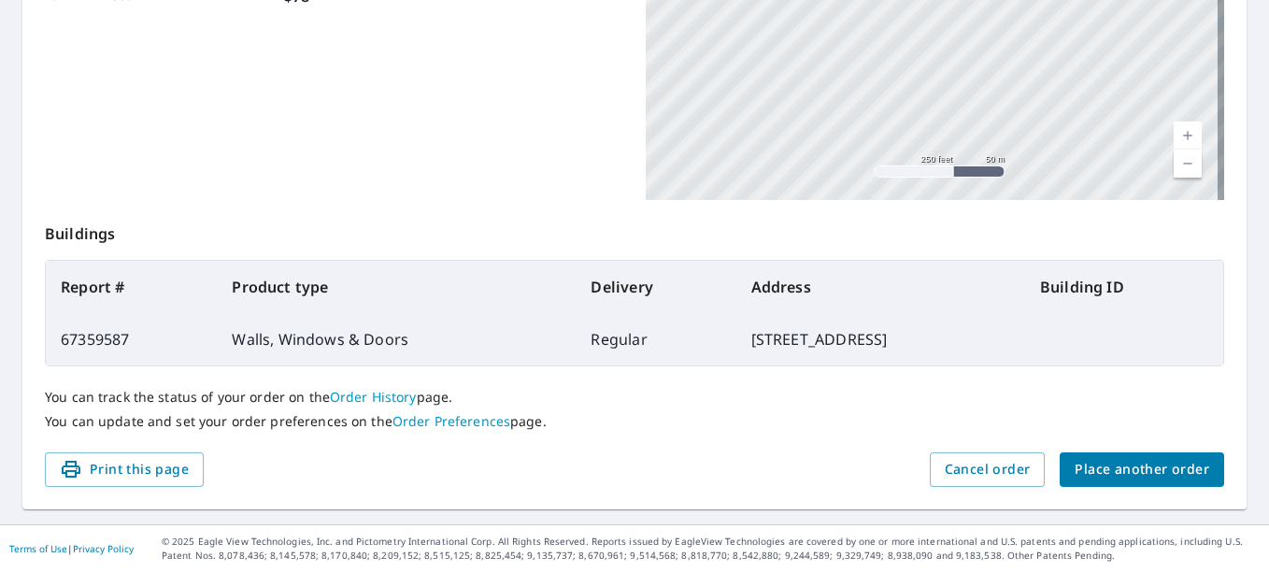
click at [373, 399] on link "Order History" at bounding box center [373, 397] width 87 height 18
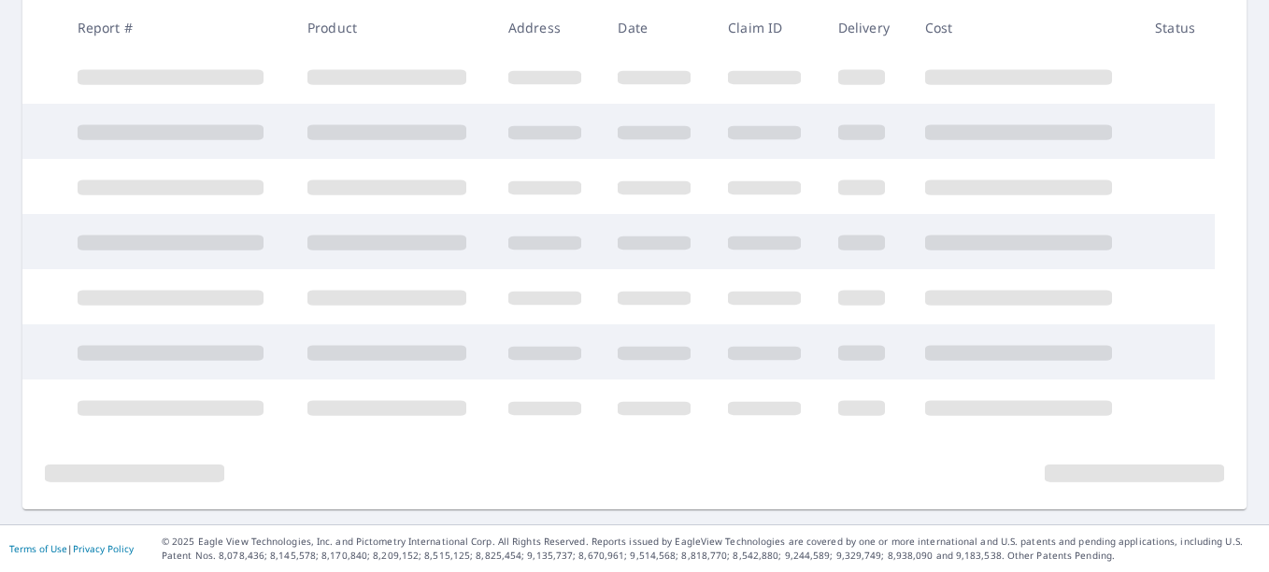
scroll to position [510, 0]
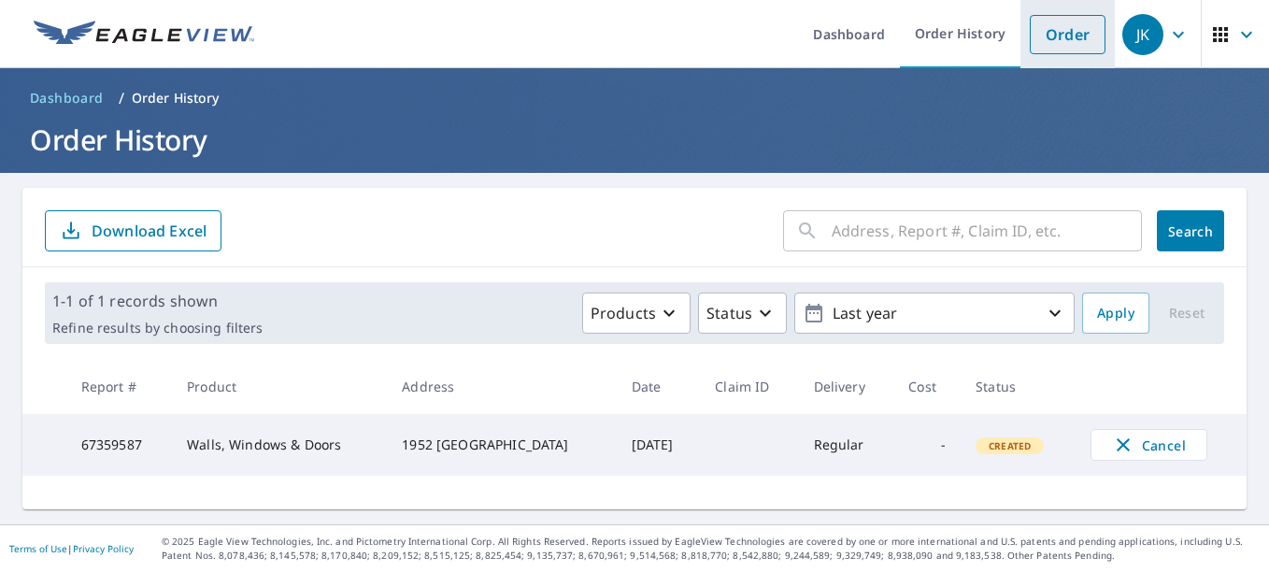
click at [1059, 28] on link "Order" at bounding box center [1068, 34] width 76 height 39
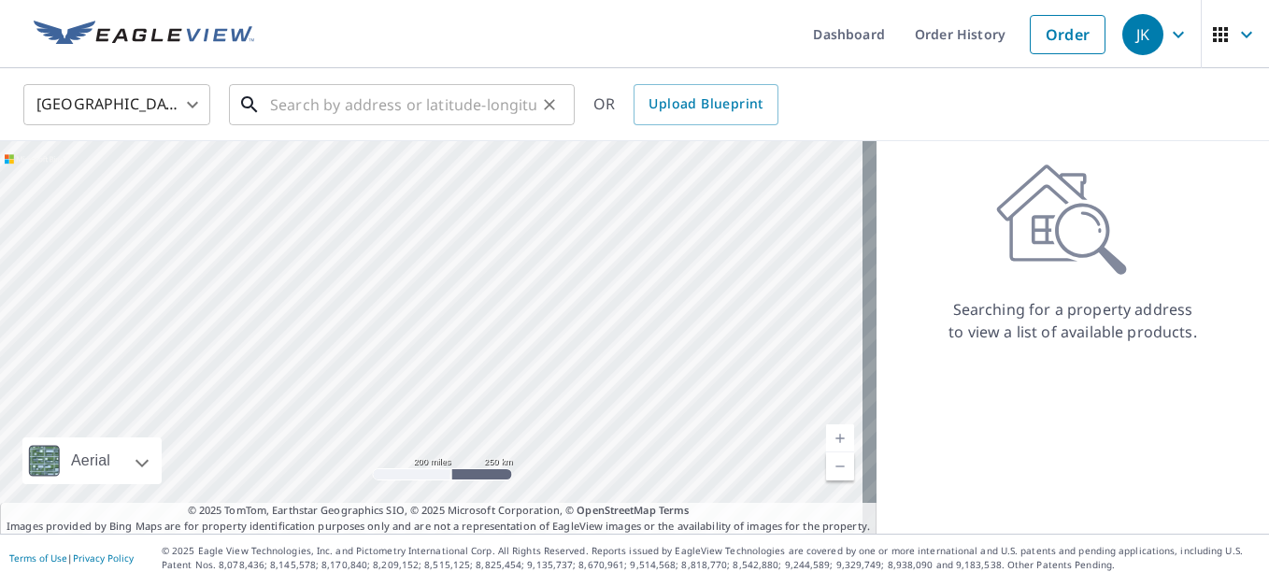
click at [533, 107] on input "text" at bounding box center [403, 104] width 266 height 52
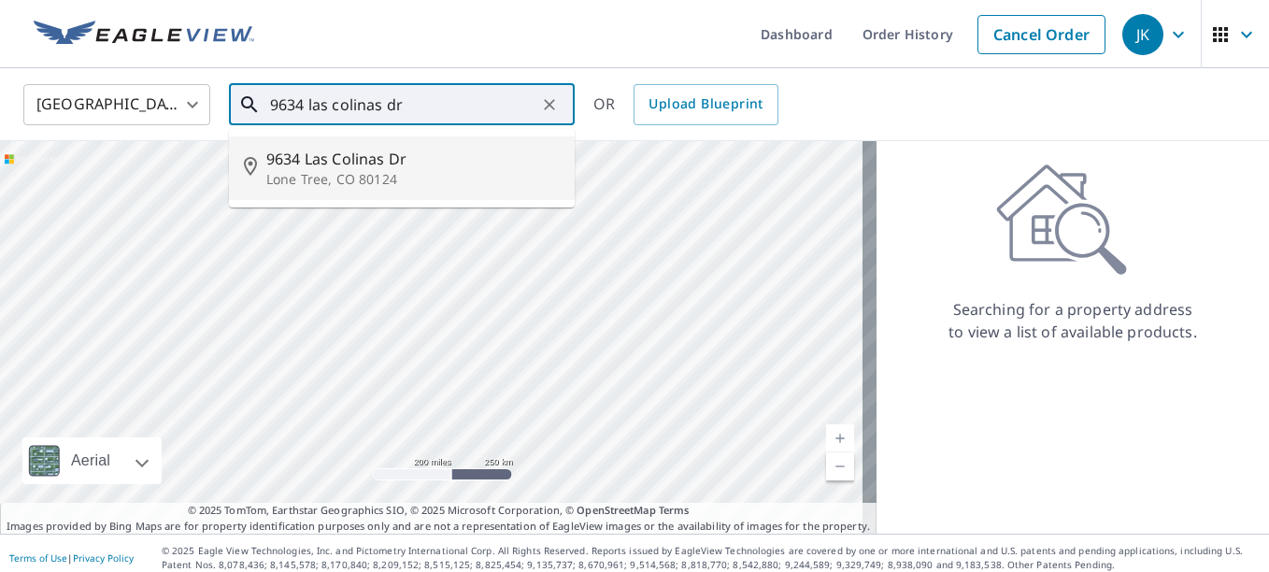
click at [339, 168] on span "9634 Las Colinas Dr" at bounding box center [412, 159] width 293 height 22
type input "9634 Las Colinas Dr Lone Tree, CO 80124"
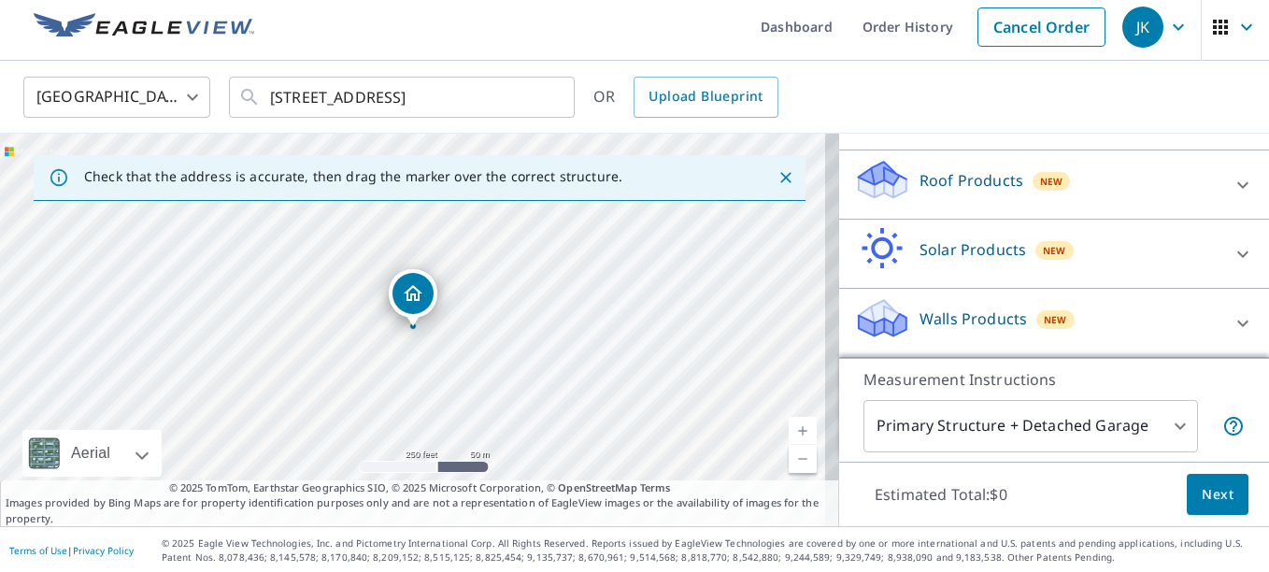
scroll to position [9, 0]
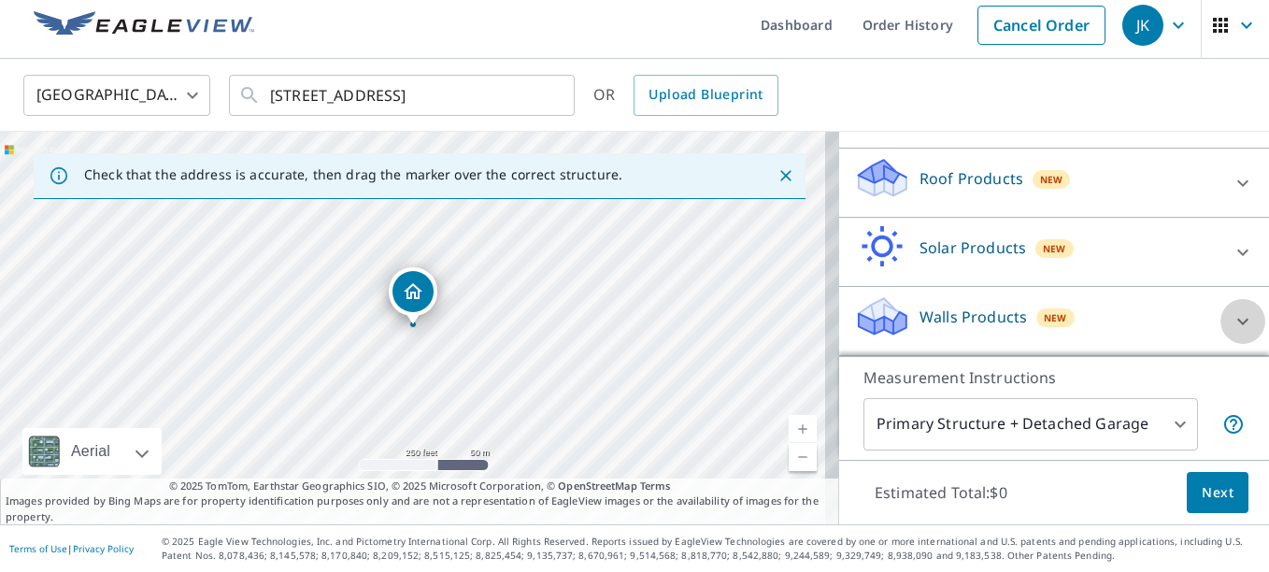
click at [1231, 324] on icon at bounding box center [1242, 321] width 22 height 22
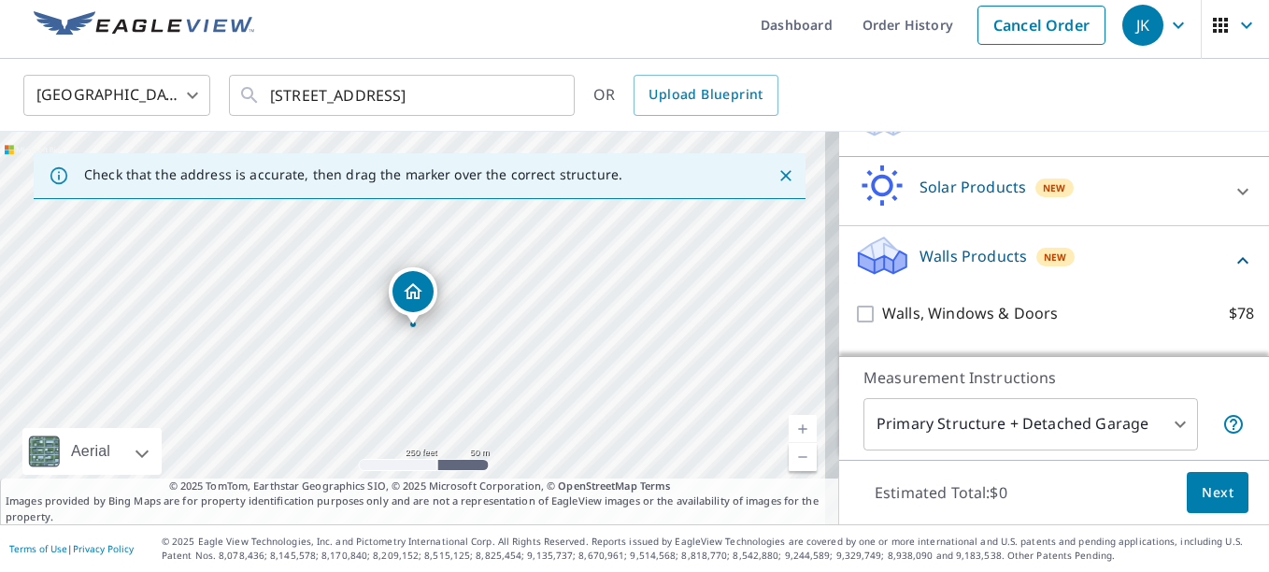
scroll to position [339, 0]
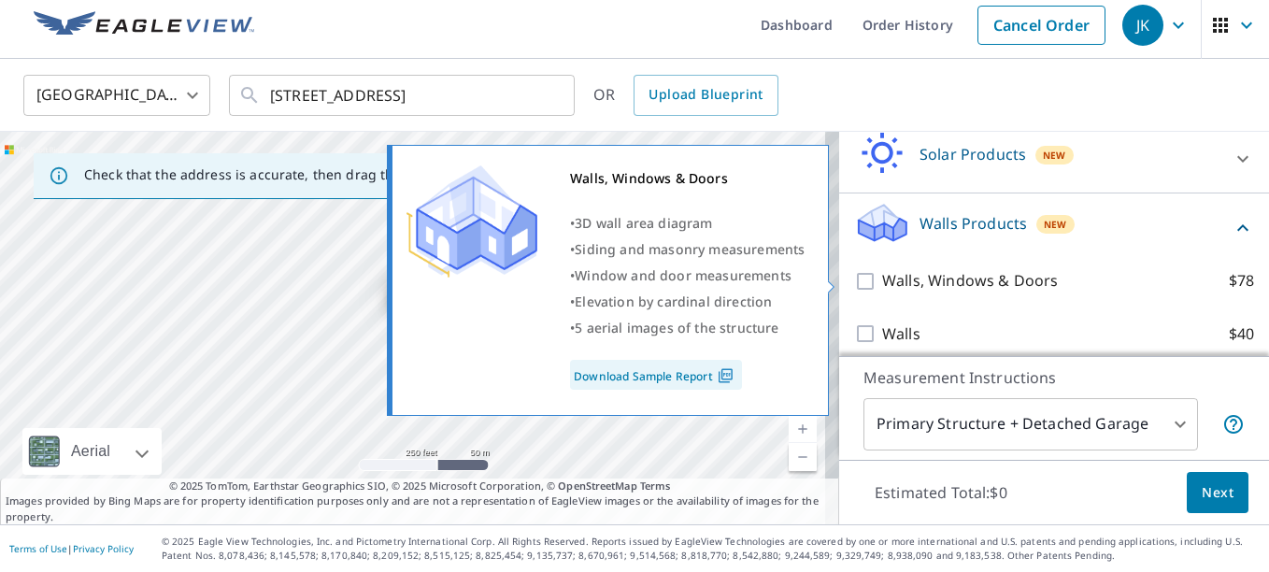
click at [855, 282] on input "Walls, Windows & Doors $78" at bounding box center [868, 281] width 28 height 22
checkbox input "true"
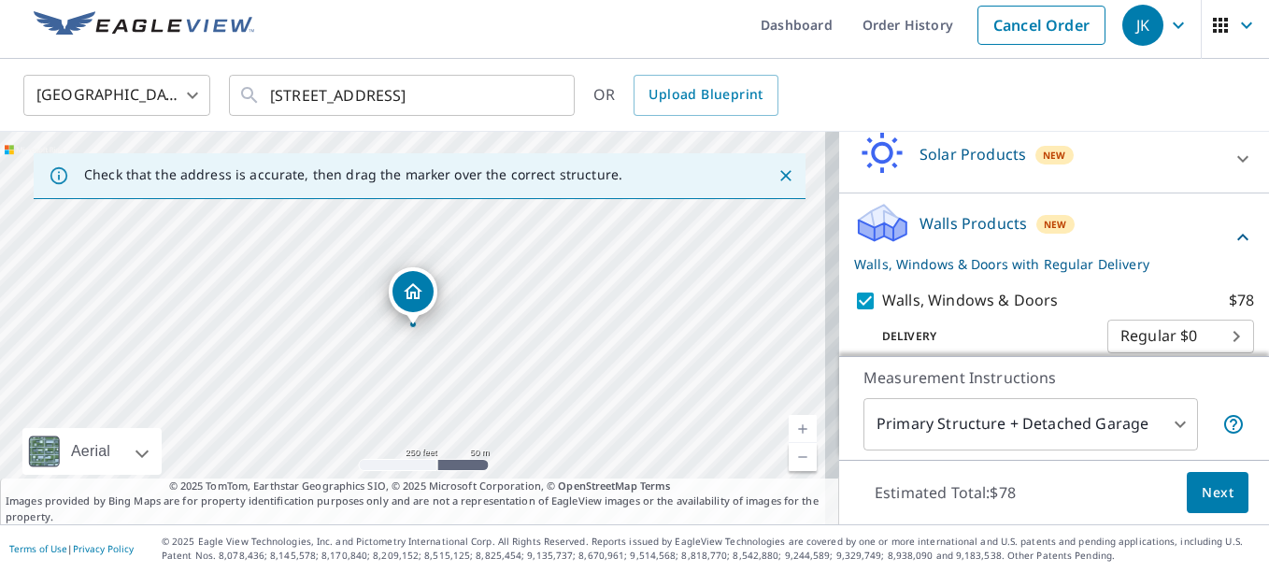
scroll to position [412, 0]
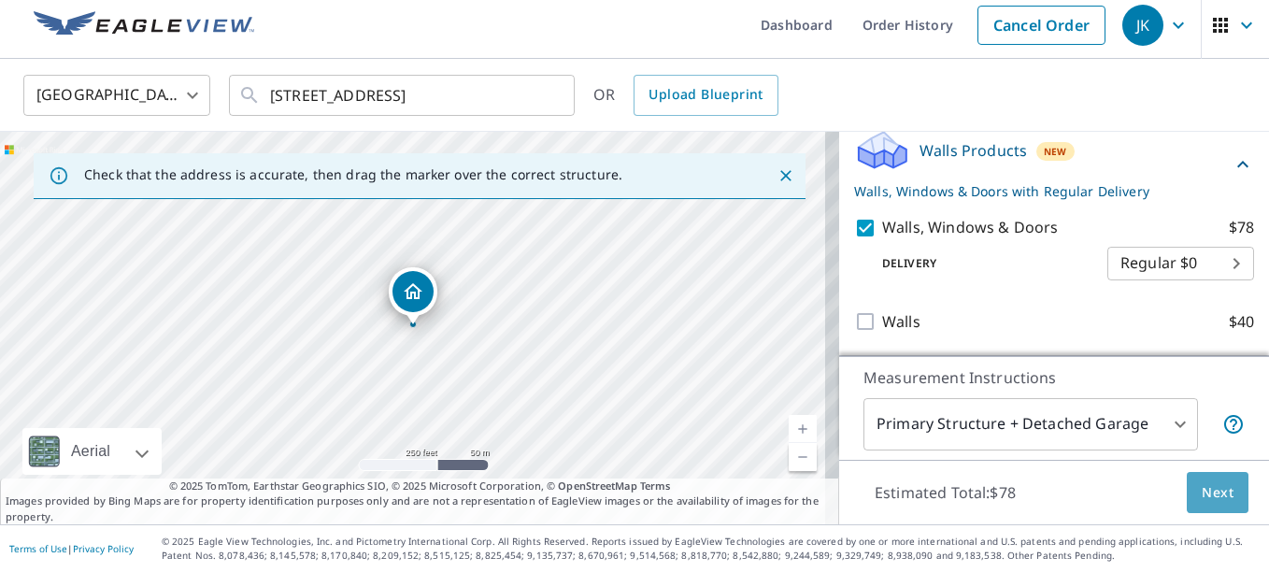
click at [1202, 496] on span "Next" at bounding box center [1217, 492] width 32 height 23
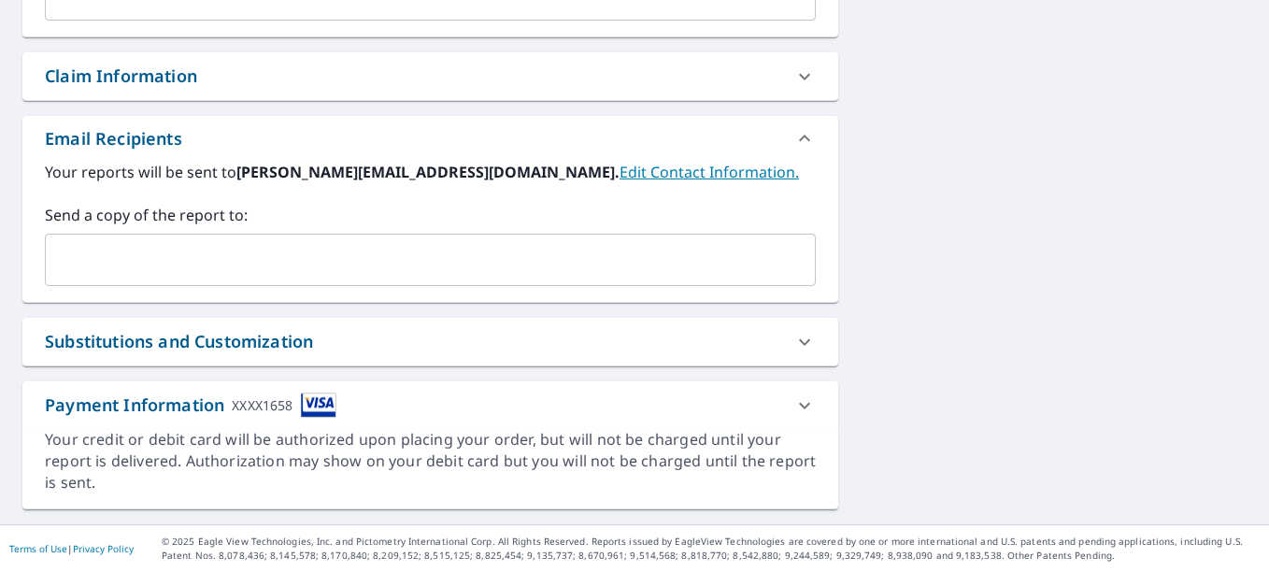
scroll to position [346, 0]
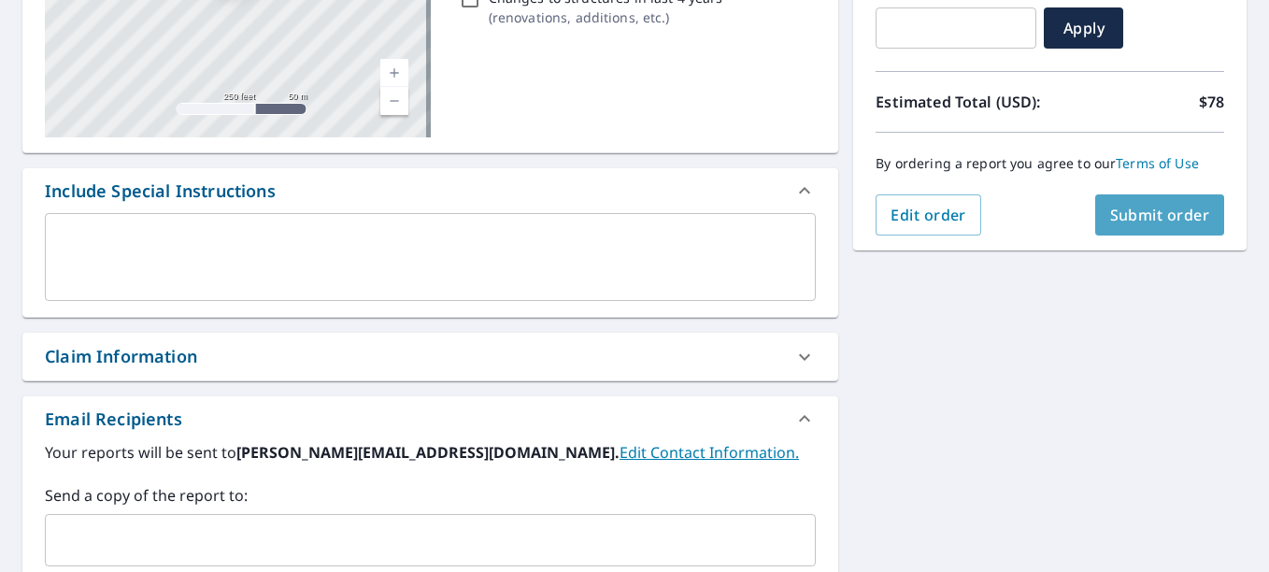
click at [1173, 217] on span "Submit order" at bounding box center [1160, 215] width 100 height 21
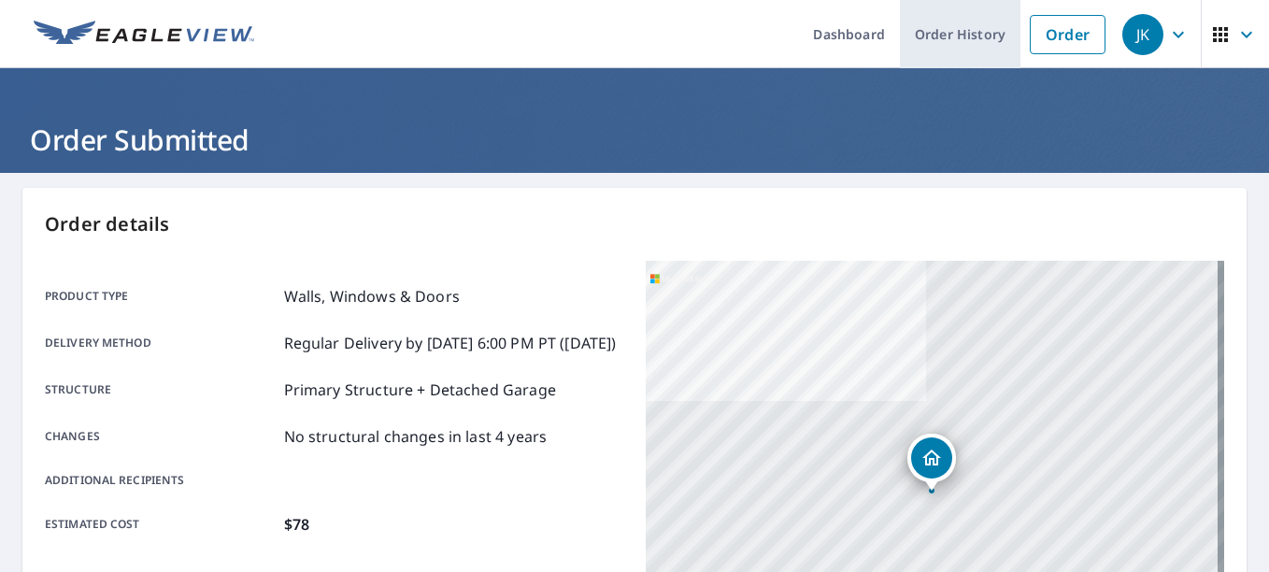
click at [925, 25] on link "Order History" at bounding box center [960, 34] width 121 height 68
